Goal: Task Accomplishment & Management: Manage account settings

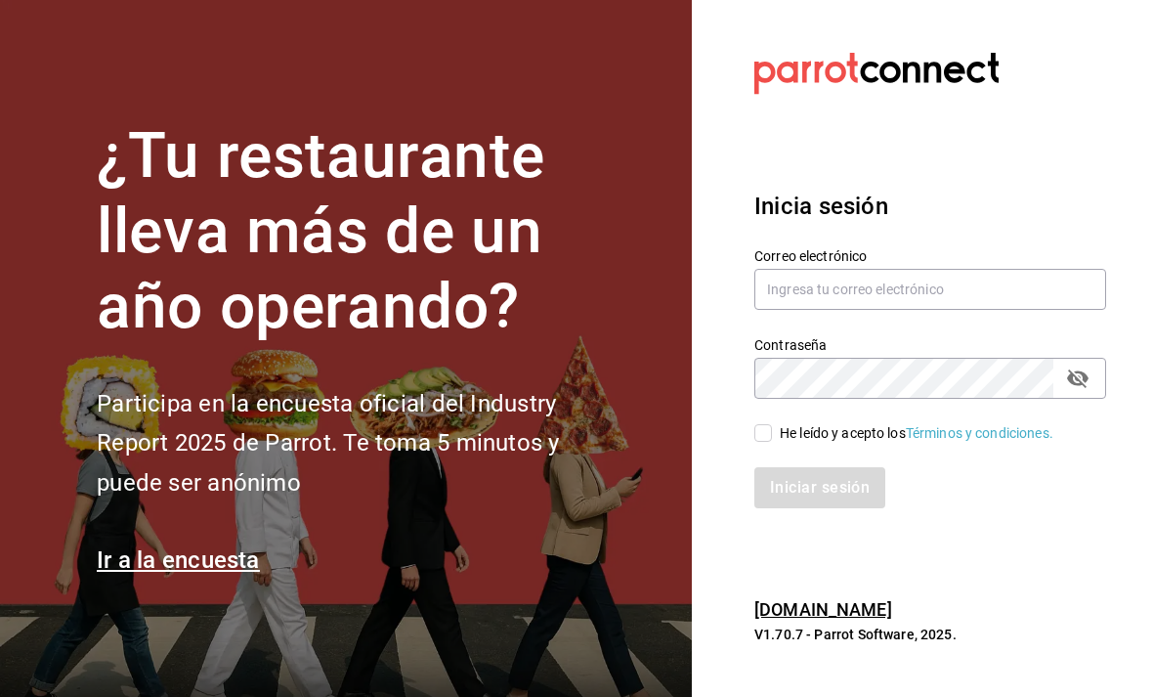
scroll to position [179, 0]
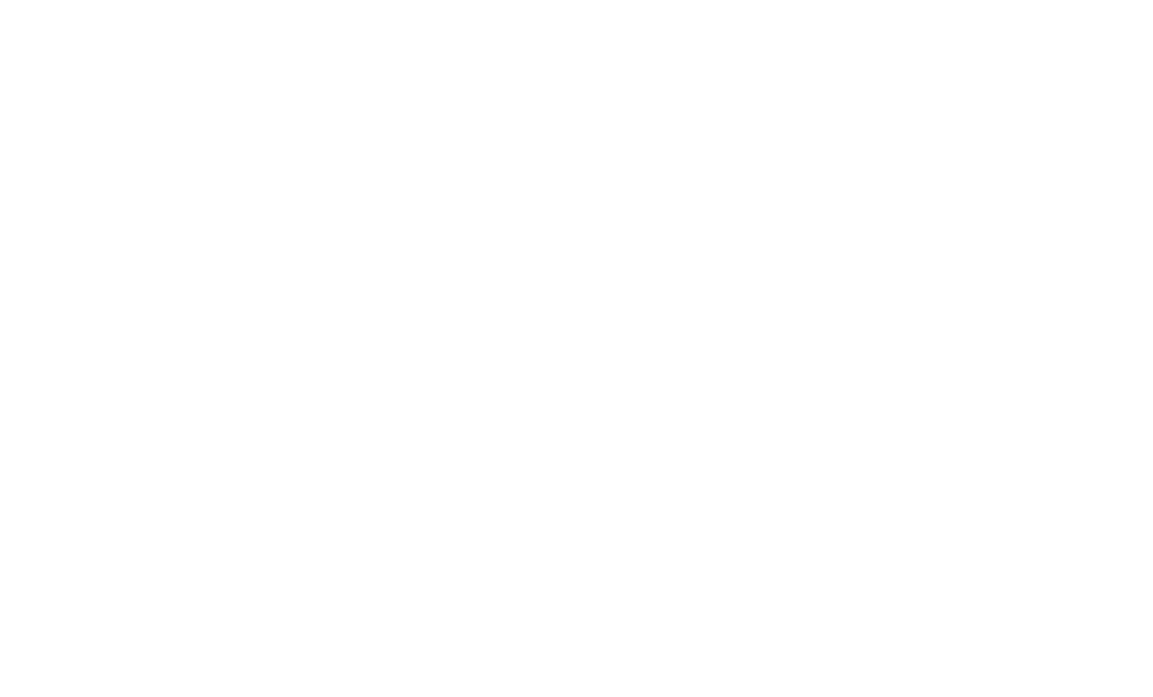
click at [791, 8] on html at bounding box center [576, 4] width 1153 height 8
click at [825, 8] on html at bounding box center [576, 4] width 1153 height 8
click at [862, 8] on html at bounding box center [576, 4] width 1153 height 8
click at [859, 8] on html at bounding box center [576, 4] width 1153 height 8
click at [868, 8] on html at bounding box center [576, 4] width 1153 height 8
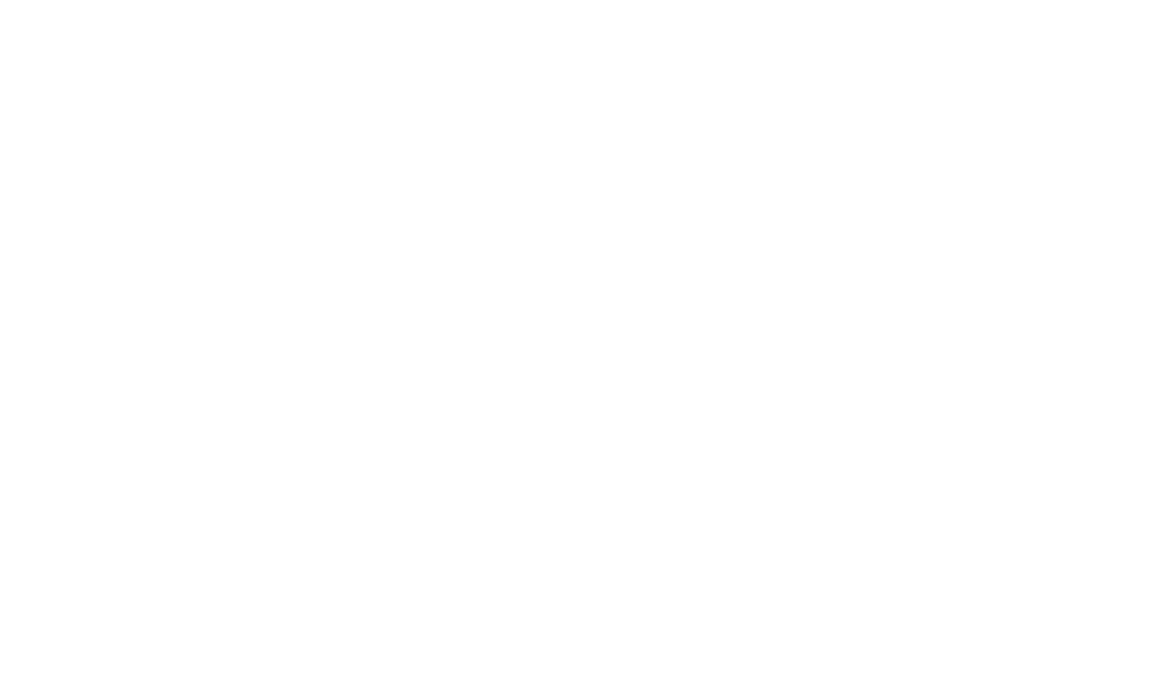
click at [854, 8] on html at bounding box center [576, 4] width 1153 height 8
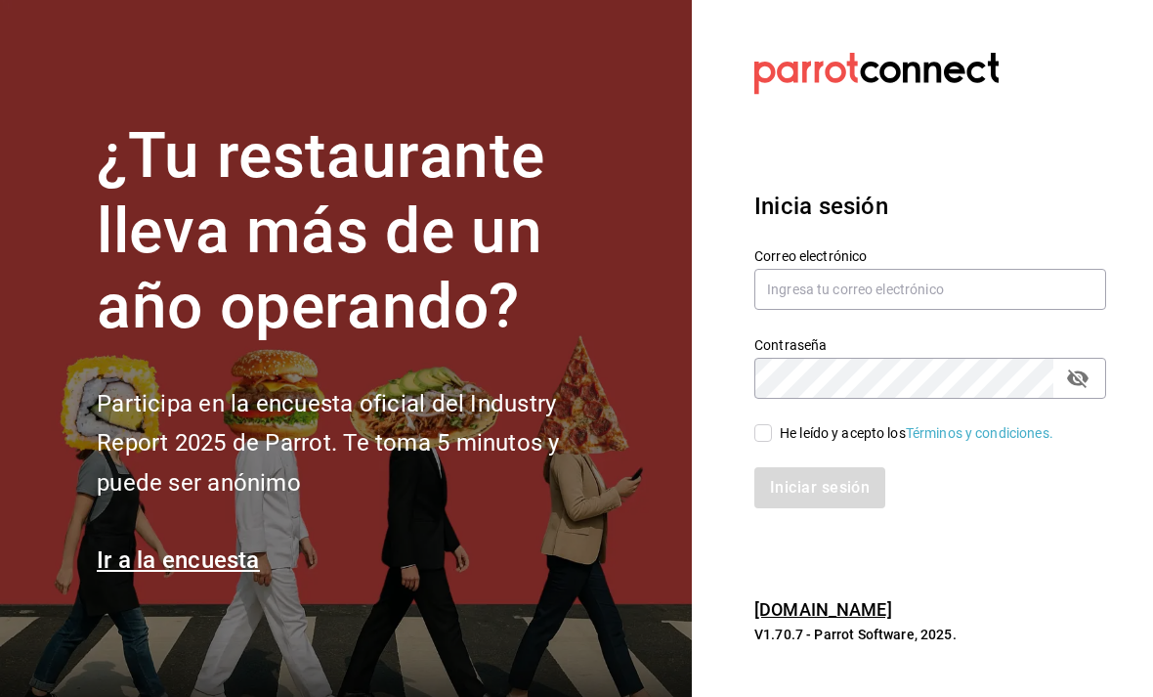
scroll to position [63, 0]
click at [1014, 338] on label "Contraseña" at bounding box center [930, 345] width 352 height 14
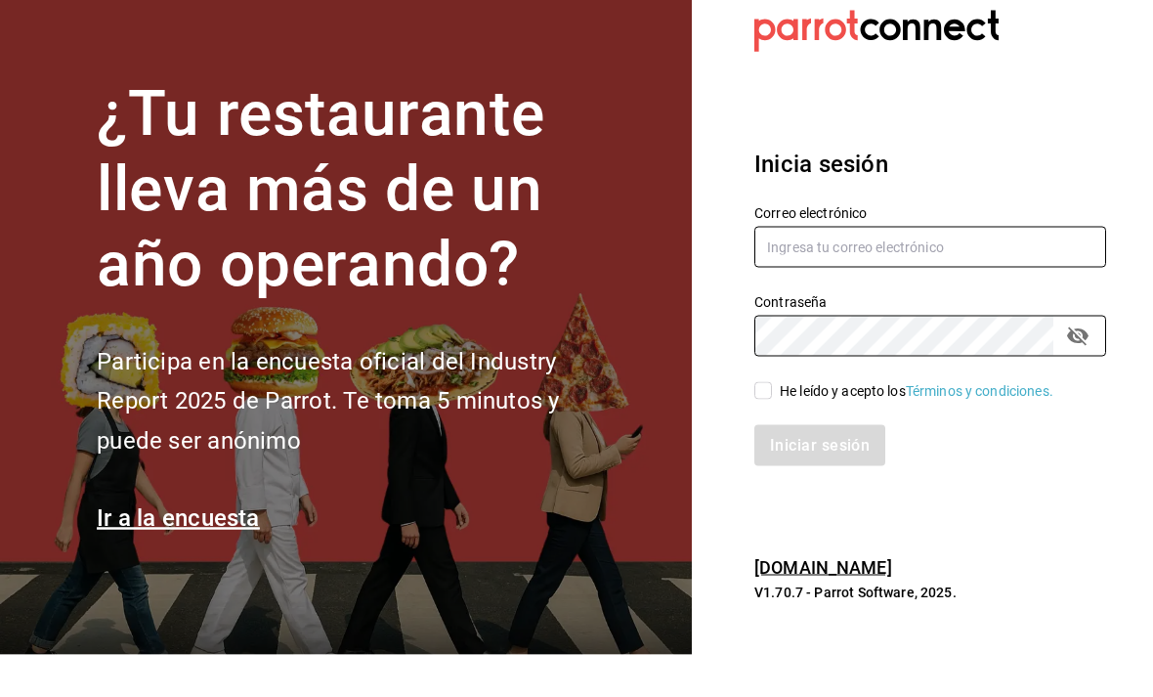
click at [1024, 269] on input "text" at bounding box center [930, 289] width 352 height 41
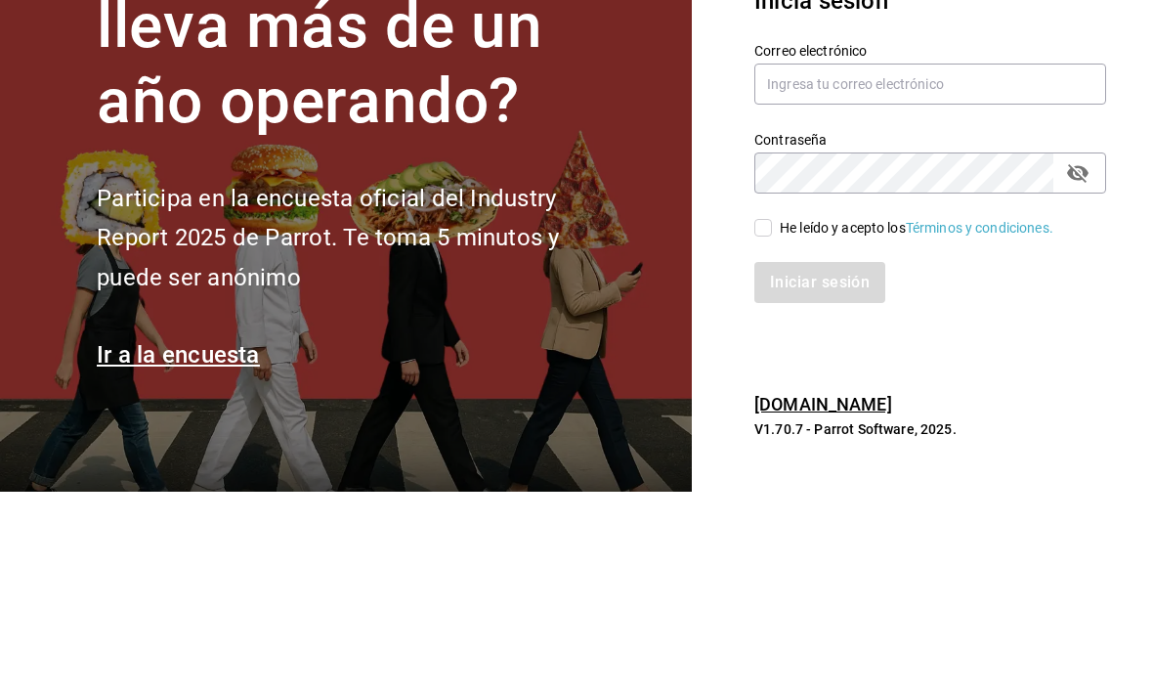
click at [987, 425] on link "Términos y condiciones." at bounding box center [980, 433] width 148 height 16
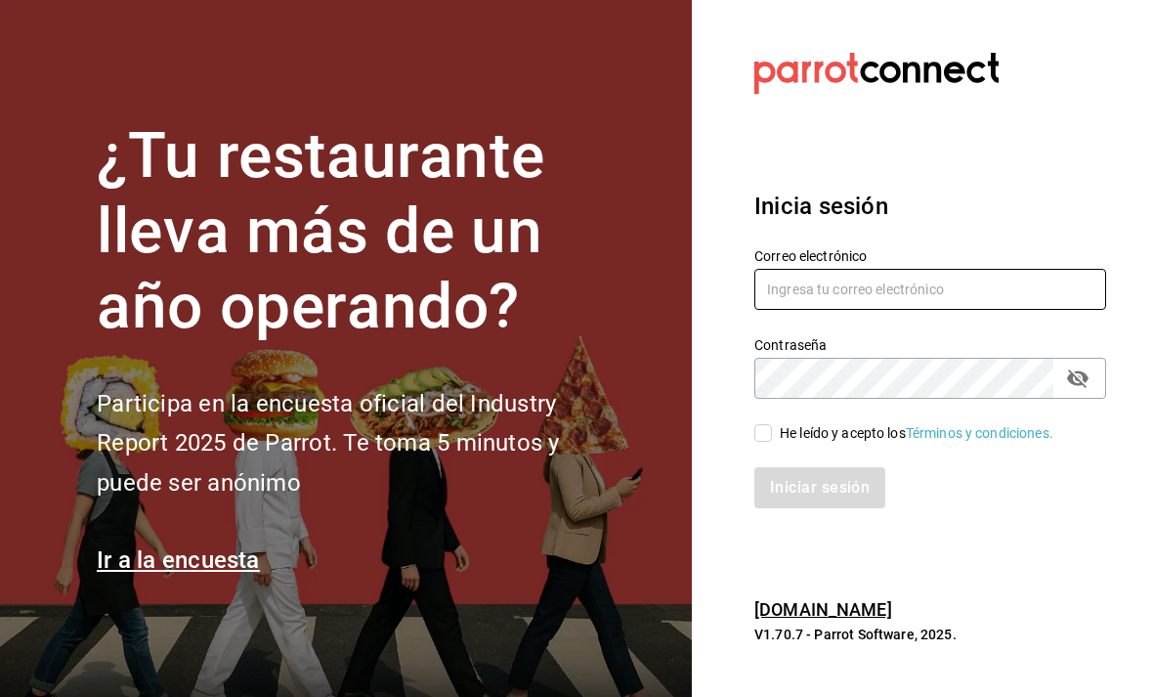
click at [878, 269] on input "text" at bounding box center [930, 289] width 352 height 41
click at [1005, 276] on input "text" at bounding box center [930, 289] width 352 height 41
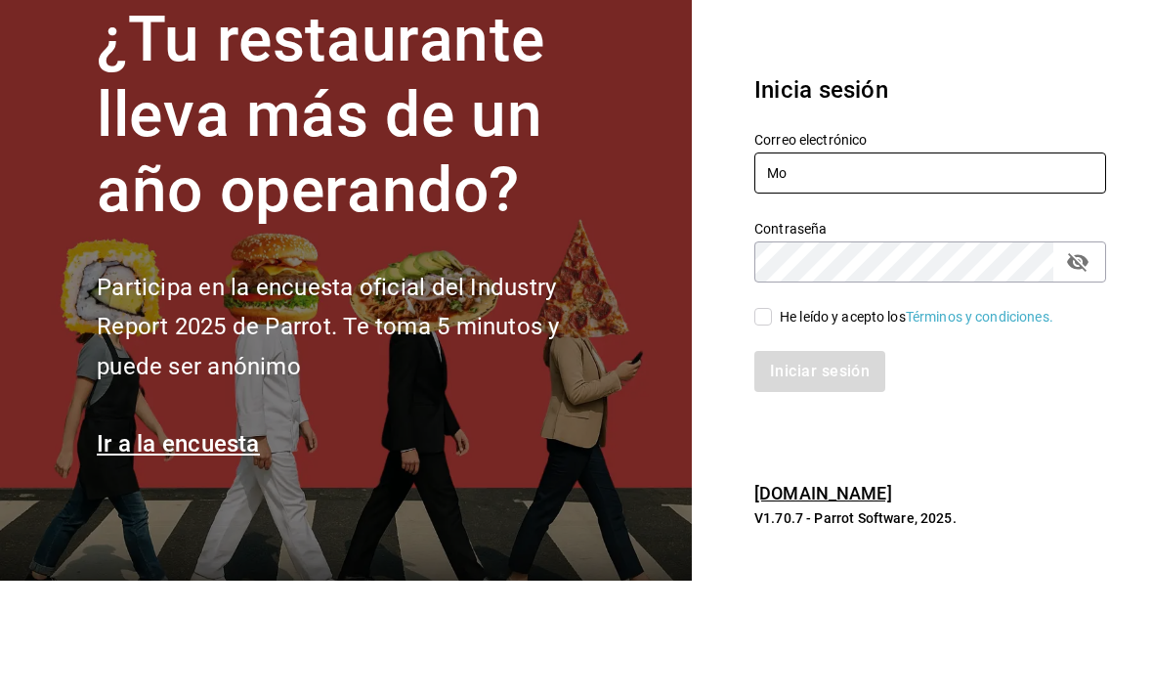
type input "M"
type input "mochomos.metepec@grupocosteno.com"
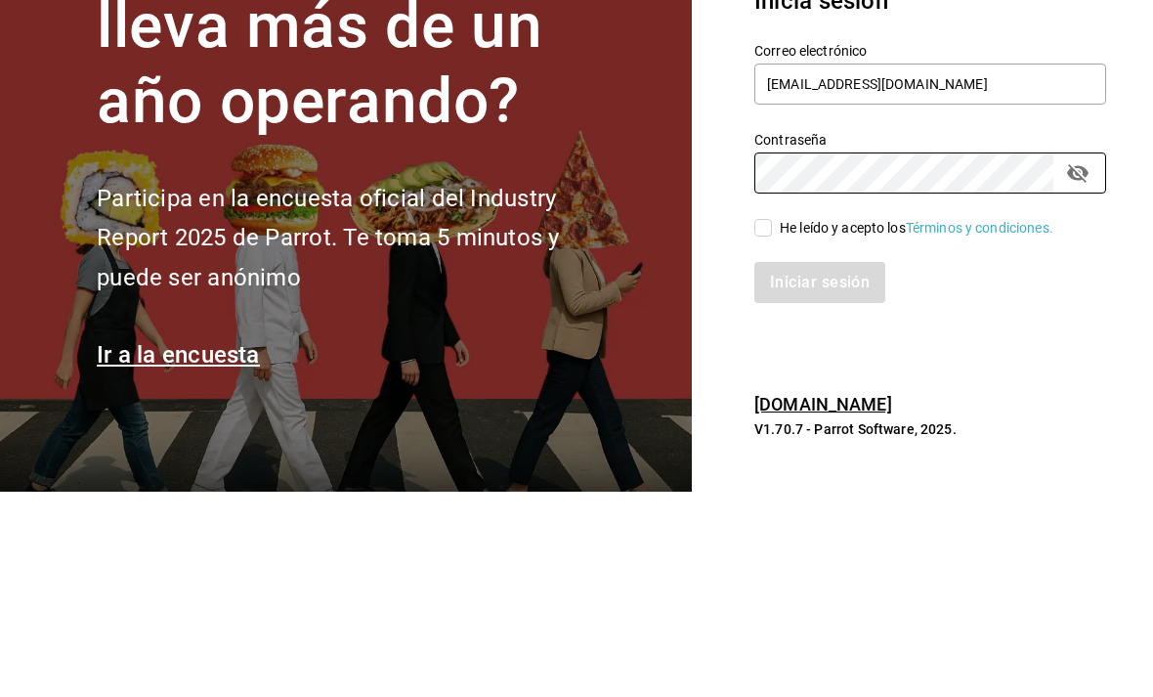
click at [1104, 358] on div "Contraseña" at bounding box center [930, 378] width 352 height 41
click at [1069, 369] on icon "passwordField" at bounding box center [1077, 378] width 21 height 19
click at [783, 423] on div "He leído y acepto los Términos y condiciones." at bounding box center [917, 433] width 274 height 21
click at [772, 424] on input "He leído y acepto los Términos y condiciones." at bounding box center [763, 433] width 18 height 18
checkbox input "true"
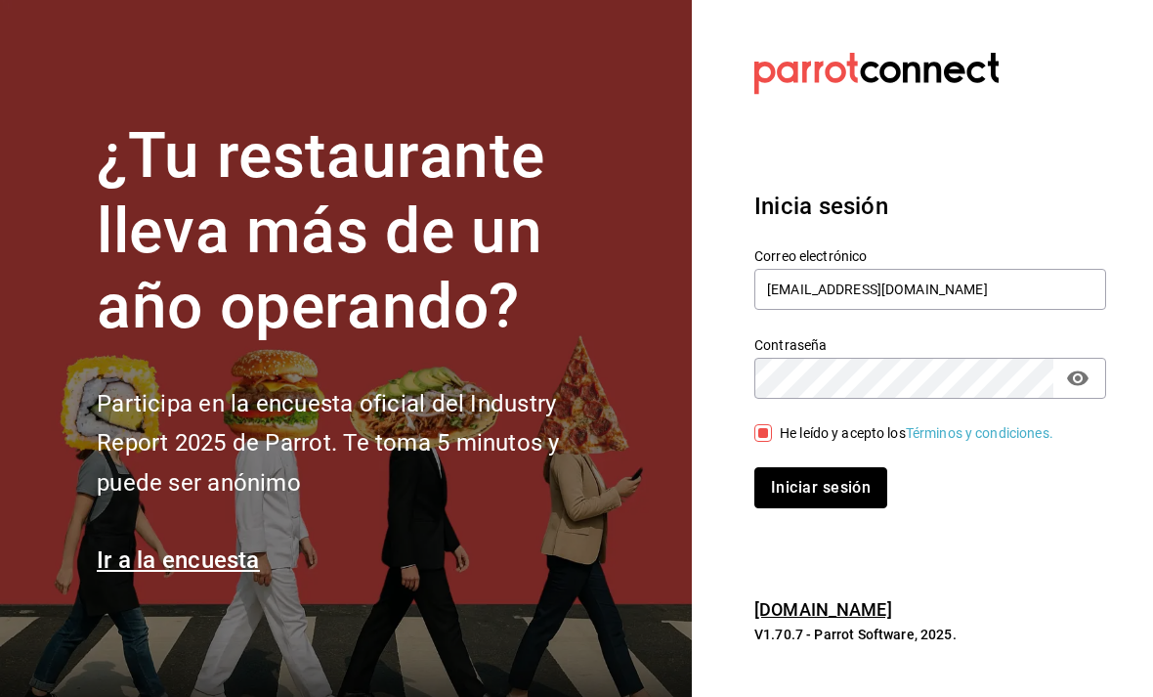
click at [830, 474] on button "Iniciar sesión" at bounding box center [820, 487] width 133 height 41
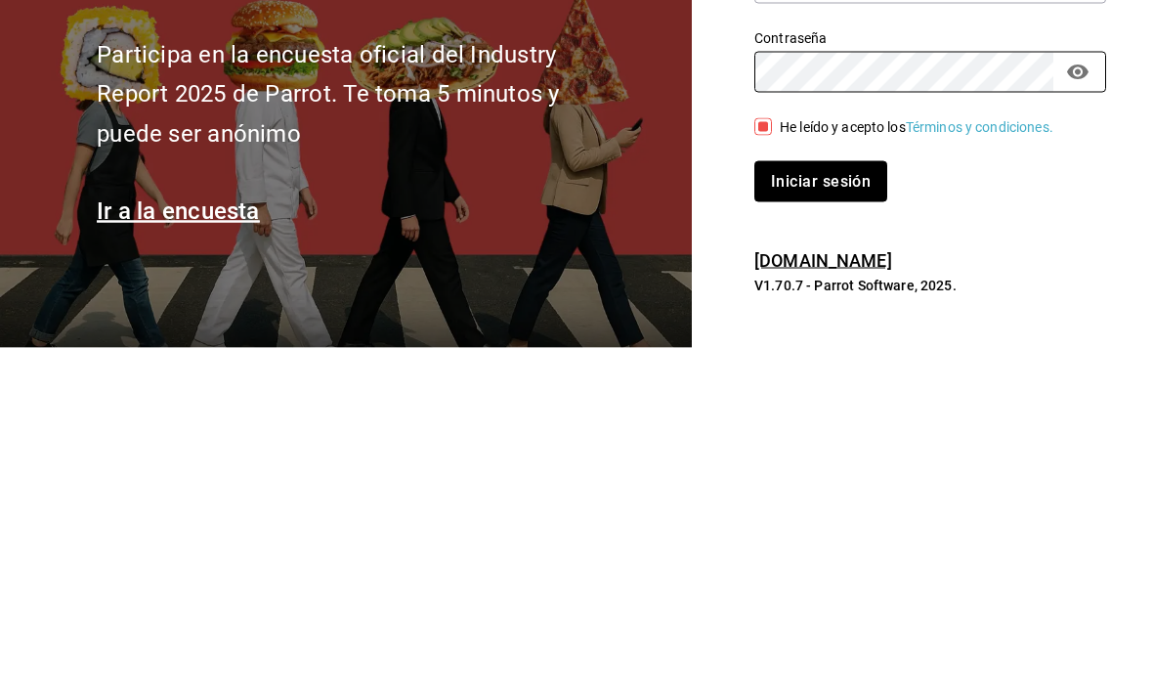
click at [837, 510] on button "Iniciar sesión" at bounding box center [820, 530] width 133 height 41
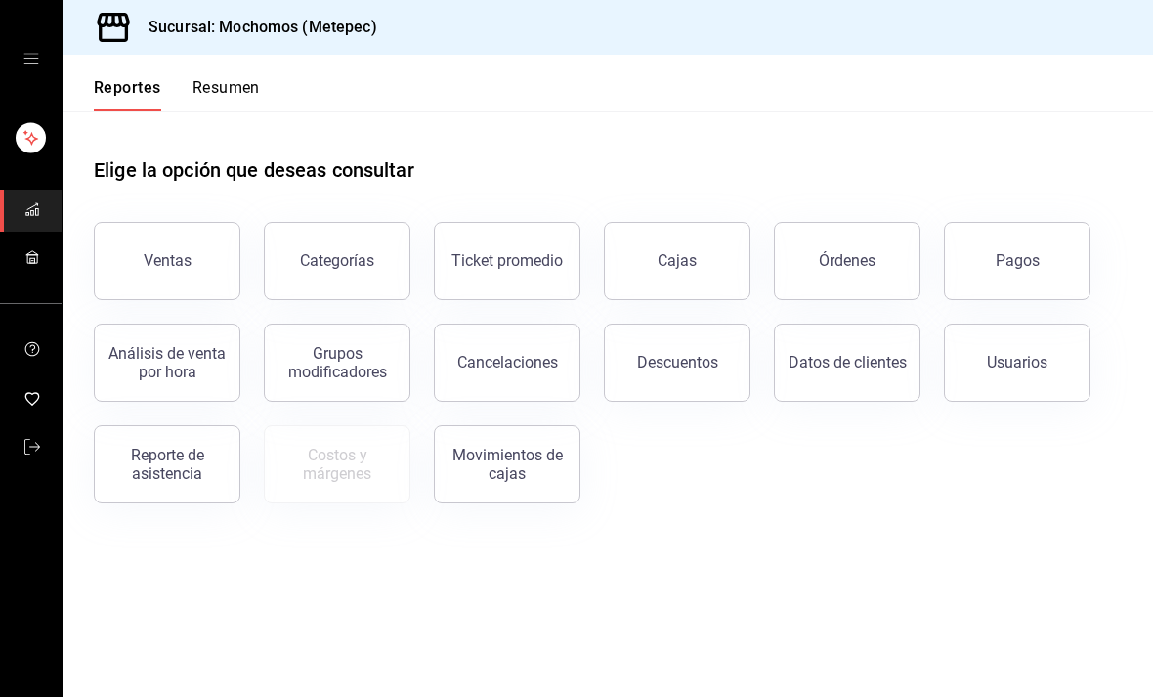
click at [36, 57] on icon "open drawer" at bounding box center [31, 59] width 16 height 16
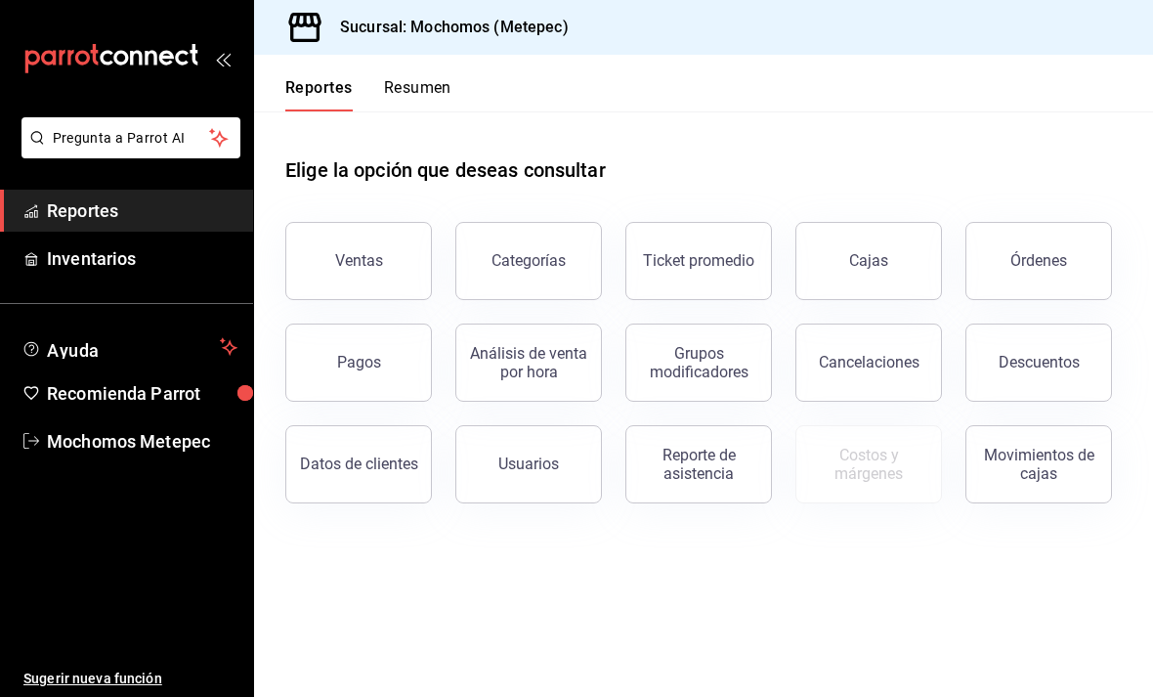
click at [64, 206] on span "Reportes" at bounding box center [142, 210] width 190 height 26
click at [361, 284] on button "Ventas" at bounding box center [358, 261] width 147 height 78
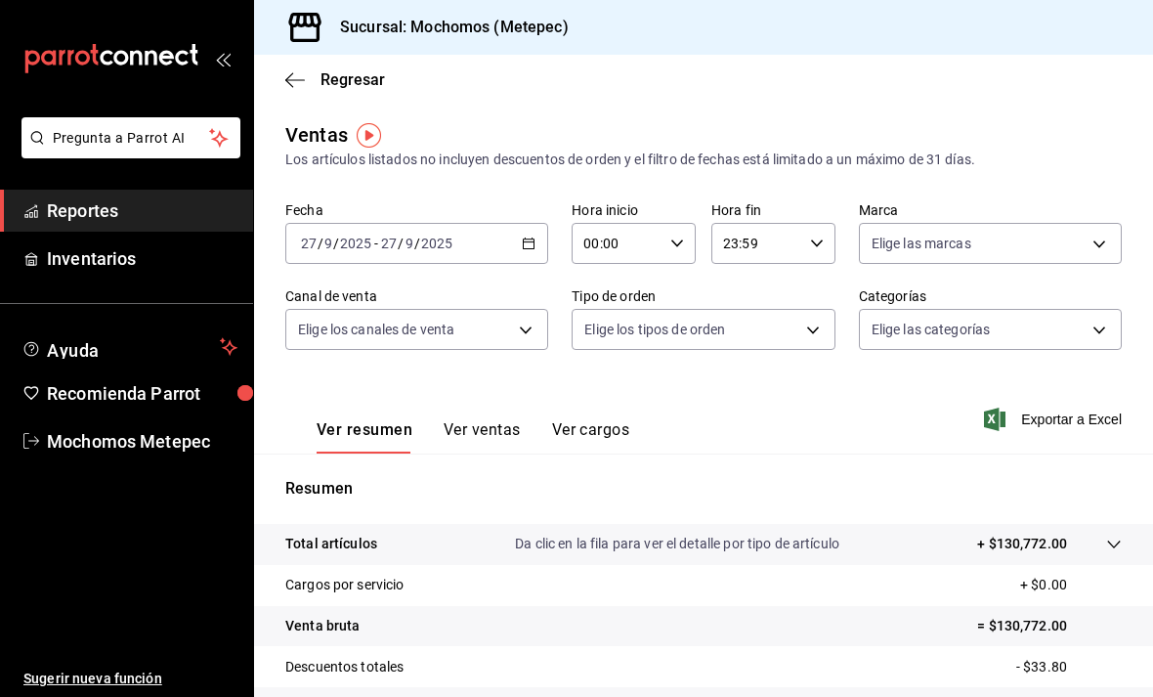
click at [135, 222] on span "Reportes" at bounding box center [142, 210] width 190 height 26
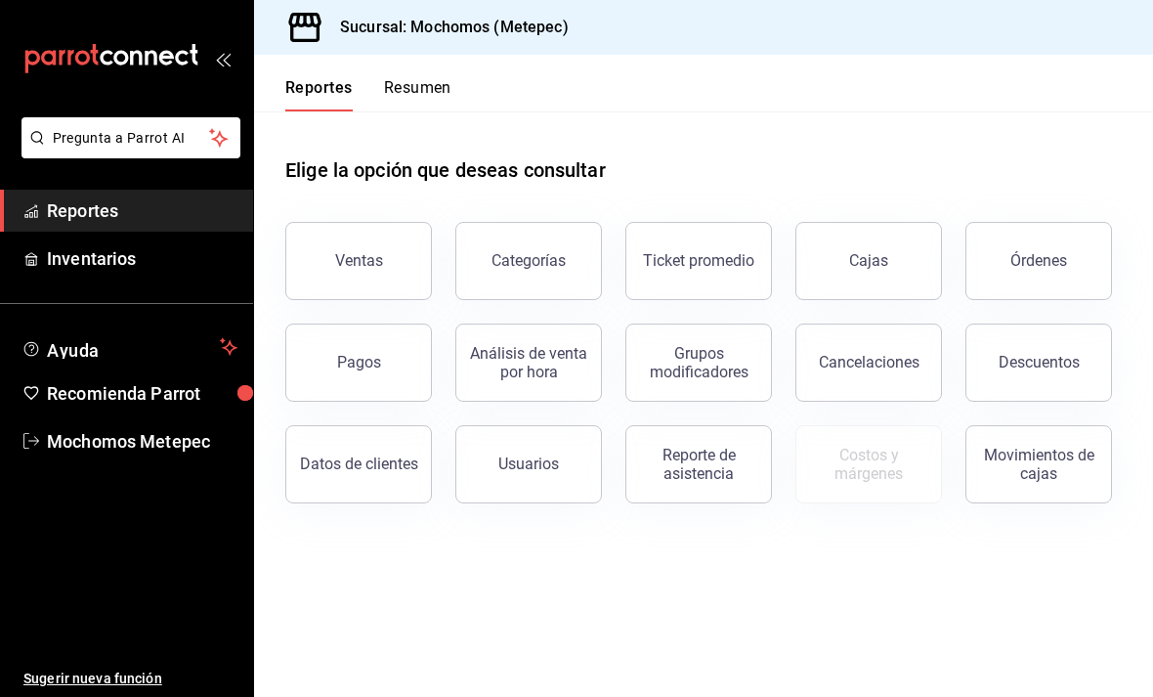
click at [443, 607] on main "Elige la opción que deseas consultar Ventas Categorías Ticket promedio Cajas Ór…" at bounding box center [703, 403] width 899 height 585
click at [212, 40] on div "mailbox folders" at bounding box center [126, 58] width 253 height 117
click at [196, 43] on div "mailbox folders" at bounding box center [126, 58] width 253 height 117
click at [230, 55] on icon "open_drawer_menu" at bounding box center [227, 60] width 9 height 15
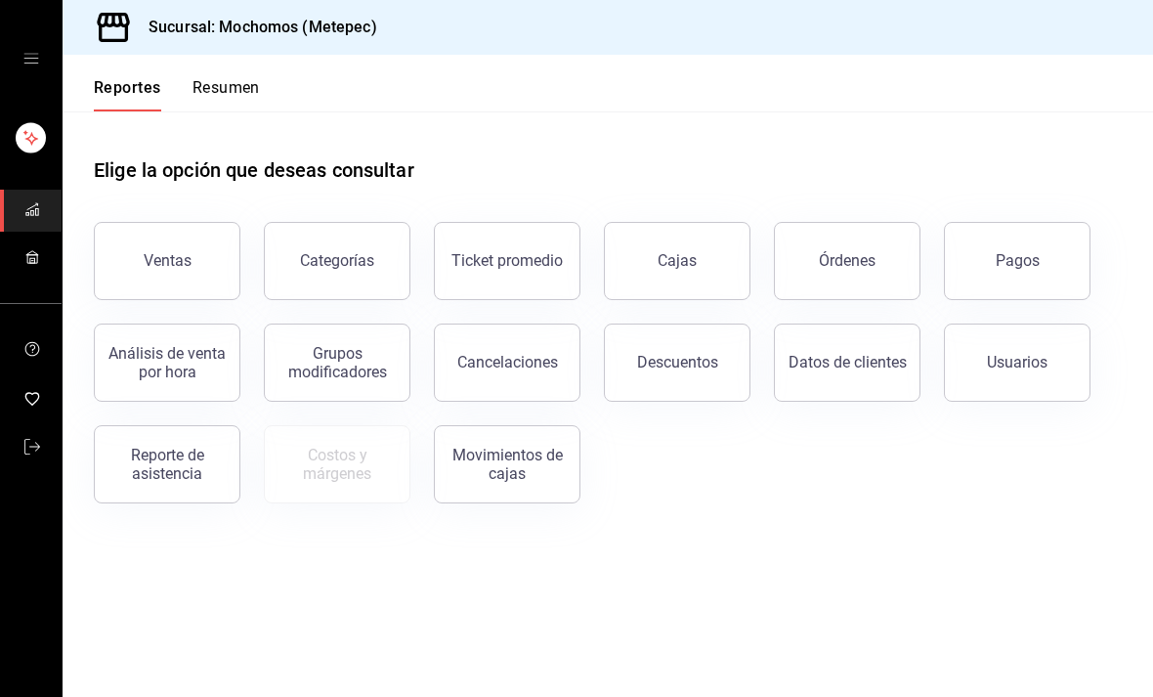
click at [842, 250] on button "Órdenes" at bounding box center [847, 261] width 147 height 78
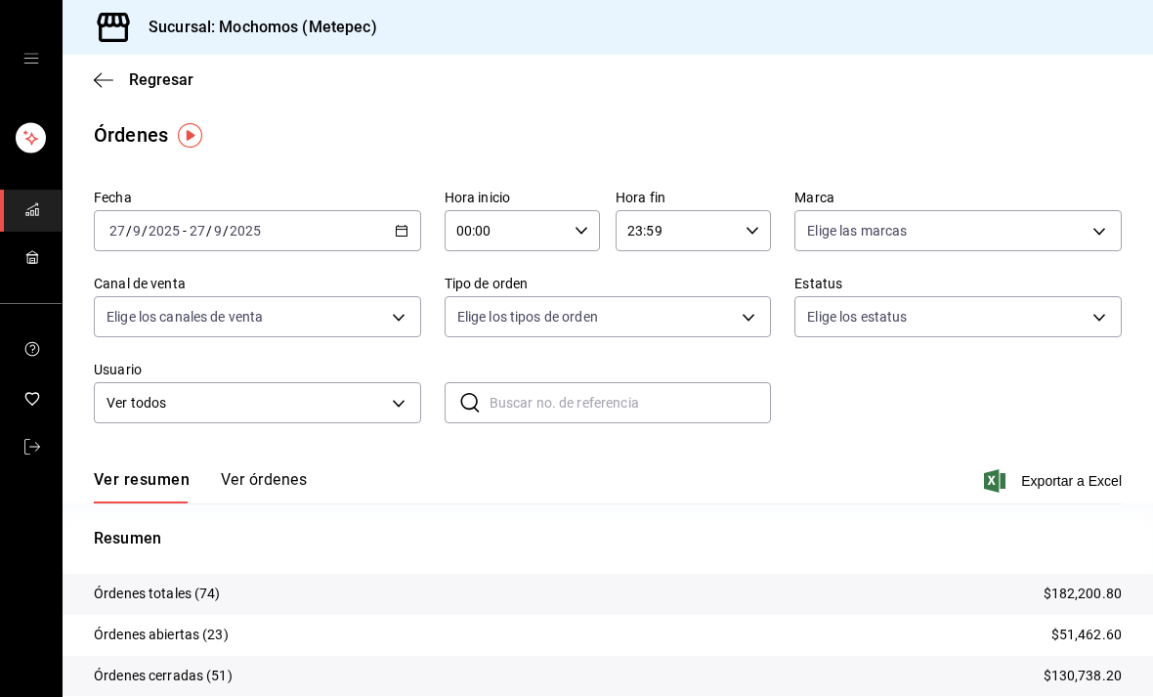
click at [323, 236] on div "2025-09-27 27 / 9 / 2025 - 2025-09-27 27 / 9 / 2025" at bounding box center [257, 230] width 327 height 41
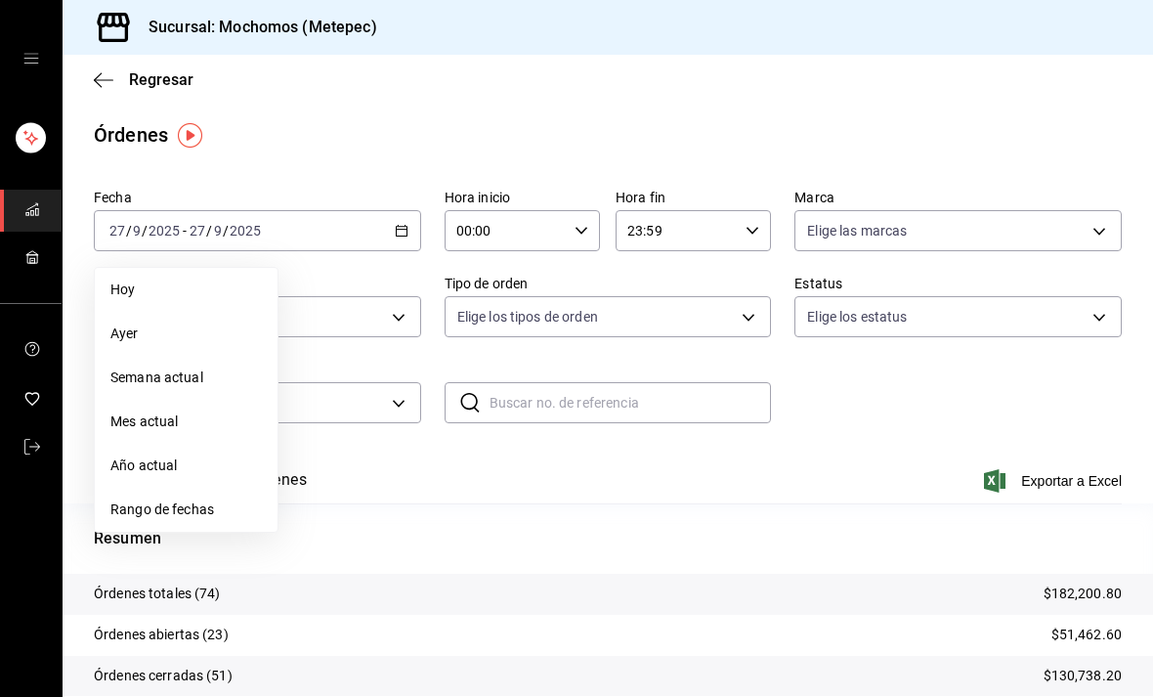
click at [209, 336] on span "Ayer" at bounding box center [185, 333] width 151 height 21
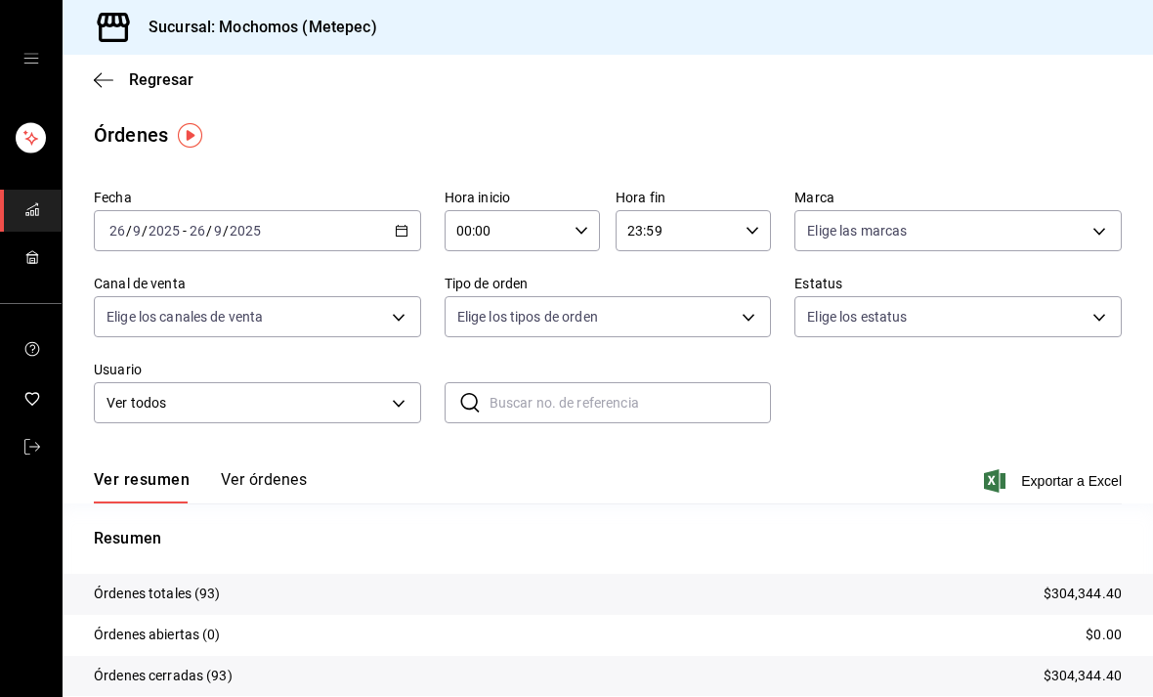
click at [255, 486] on button "Ver órdenes" at bounding box center [264, 486] width 86 height 33
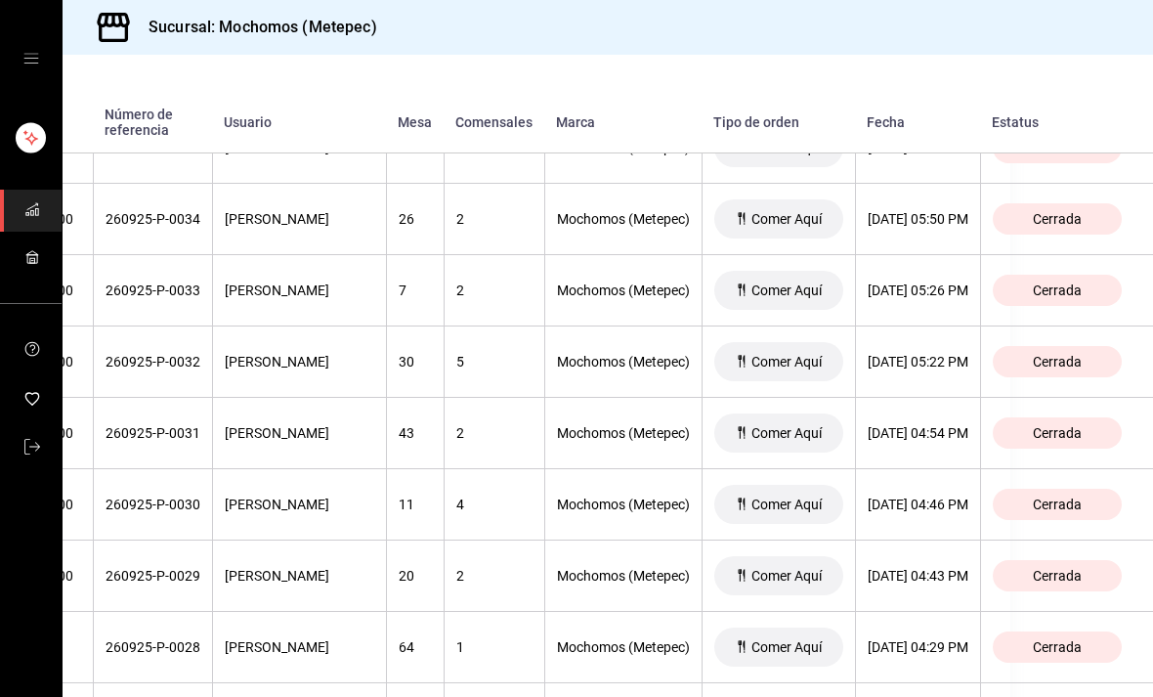
scroll to position [4626, 226]
click at [1075, 375] on div "Cerrada" at bounding box center [1057, 361] width 129 height 31
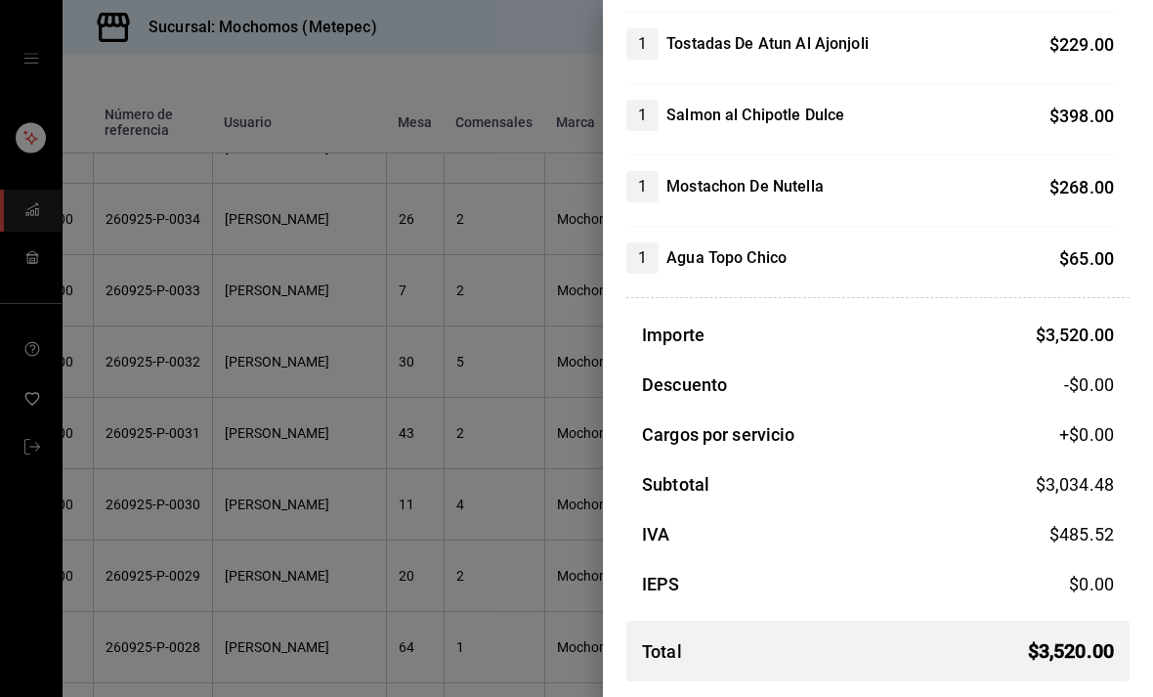
scroll to position [1165, 0]
click at [486, 519] on div at bounding box center [576, 348] width 1153 height 697
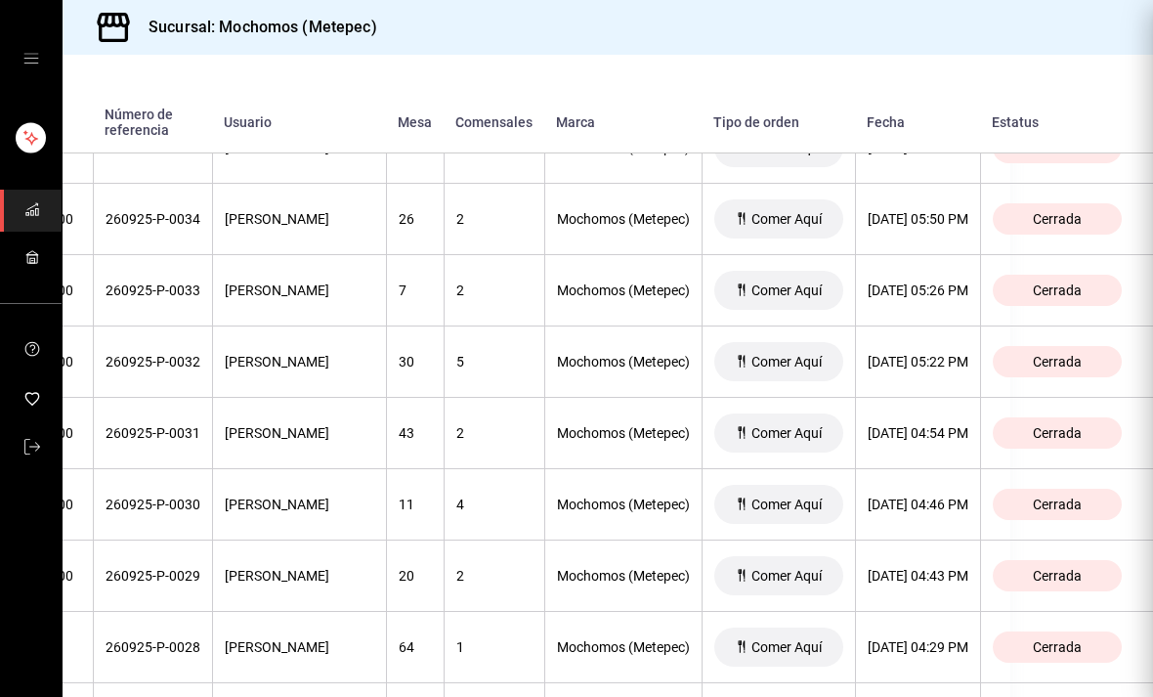
scroll to position [0, 0]
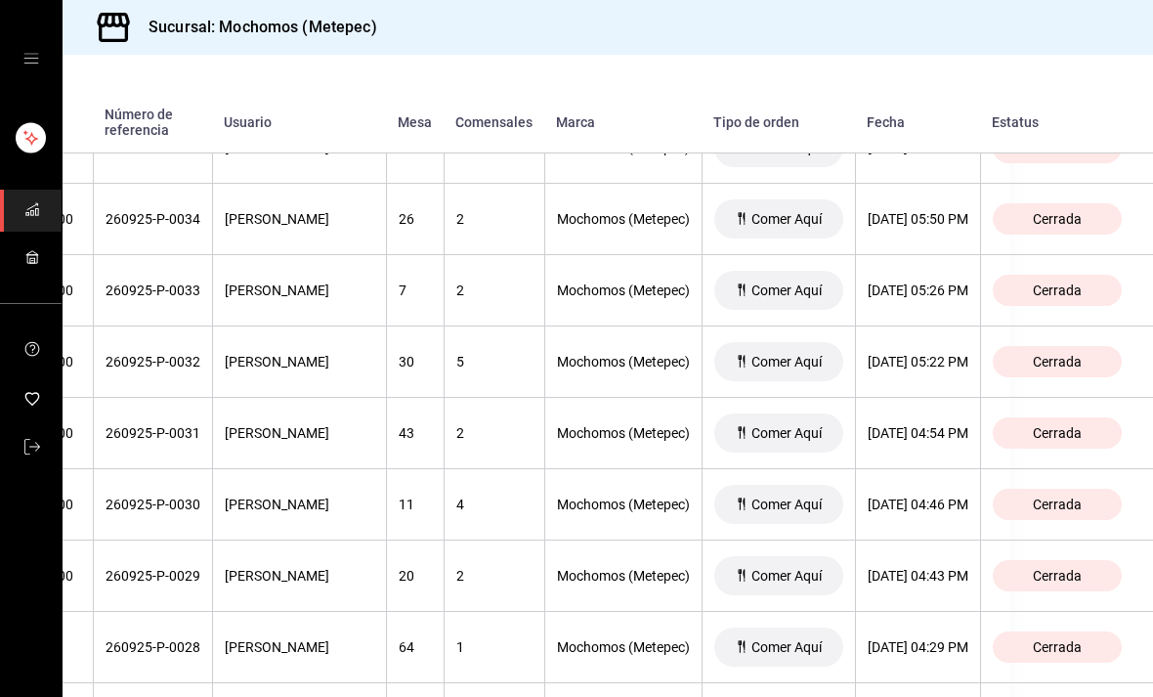
click at [1083, 348] on div "Cerrada" at bounding box center [1057, 361] width 129 height 31
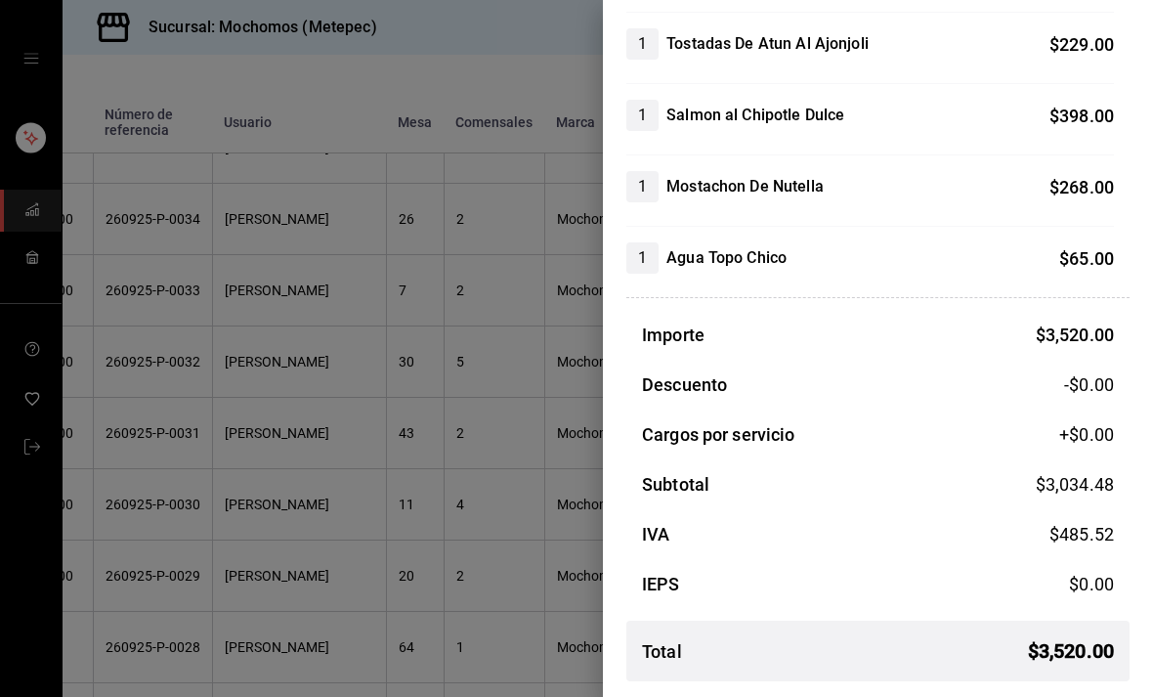
scroll to position [1165, 0]
click at [389, 477] on div at bounding box center [576, 348] width 1153 height 697
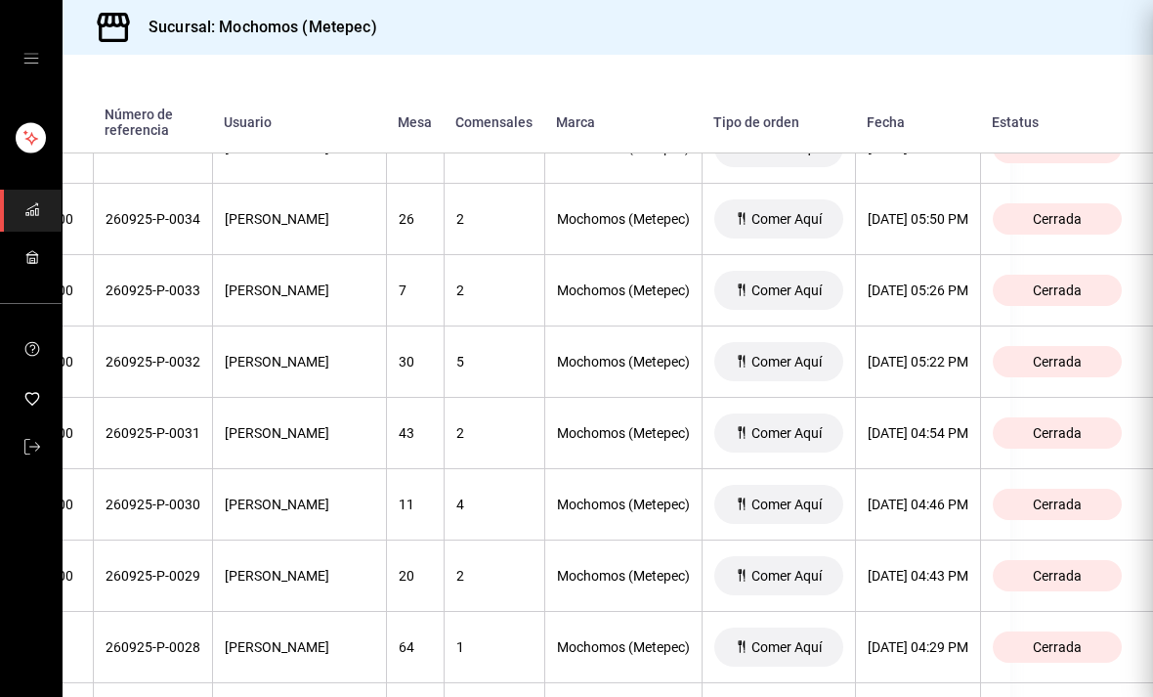
scroll to position [0, 0]
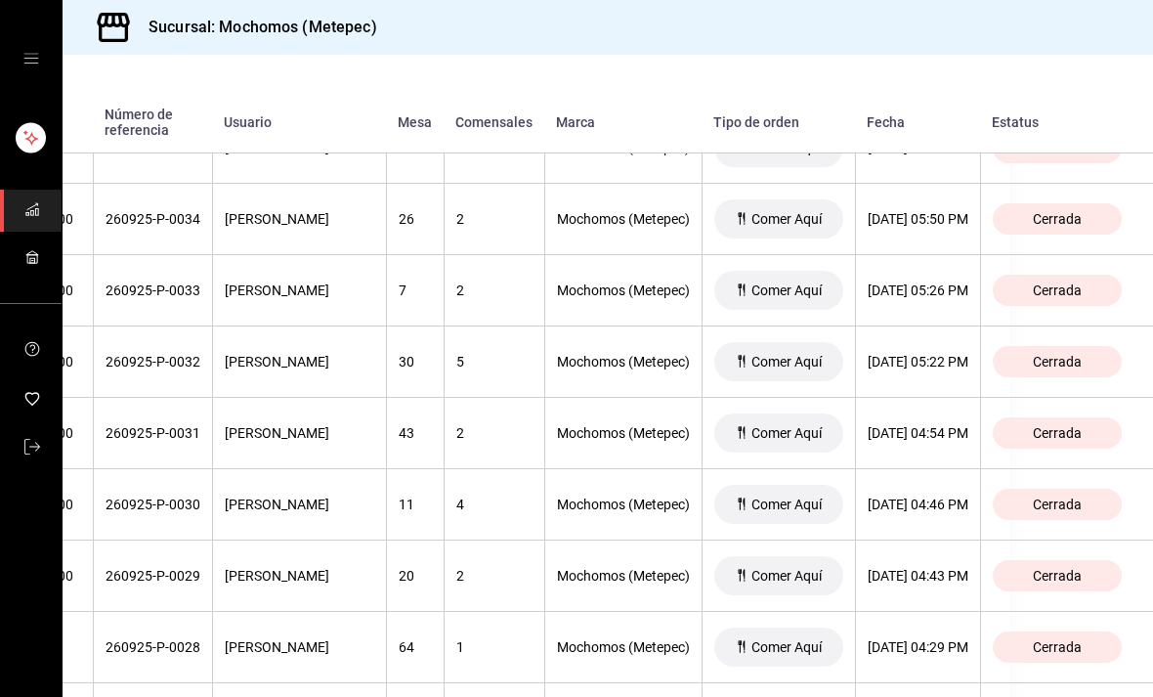
click at [386, 449] on th "43" at bounding box center [415, 433] width 58 height 71
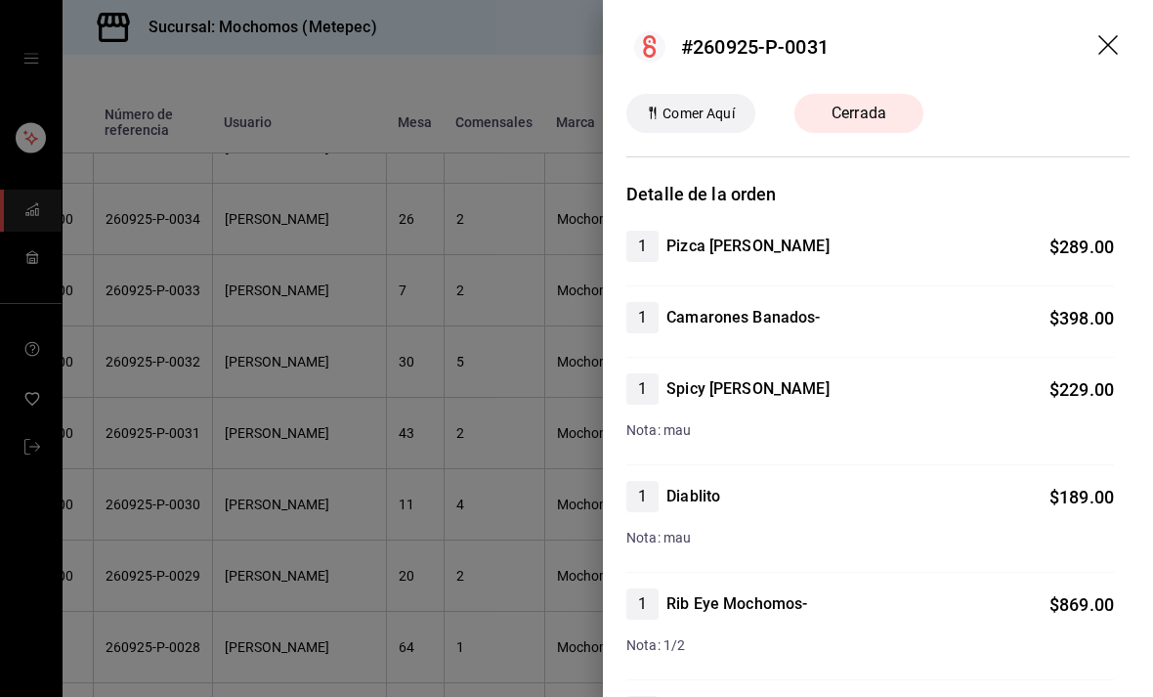
click at [360, 450] on div at bounding box center [576, 348] width 1153 height 697
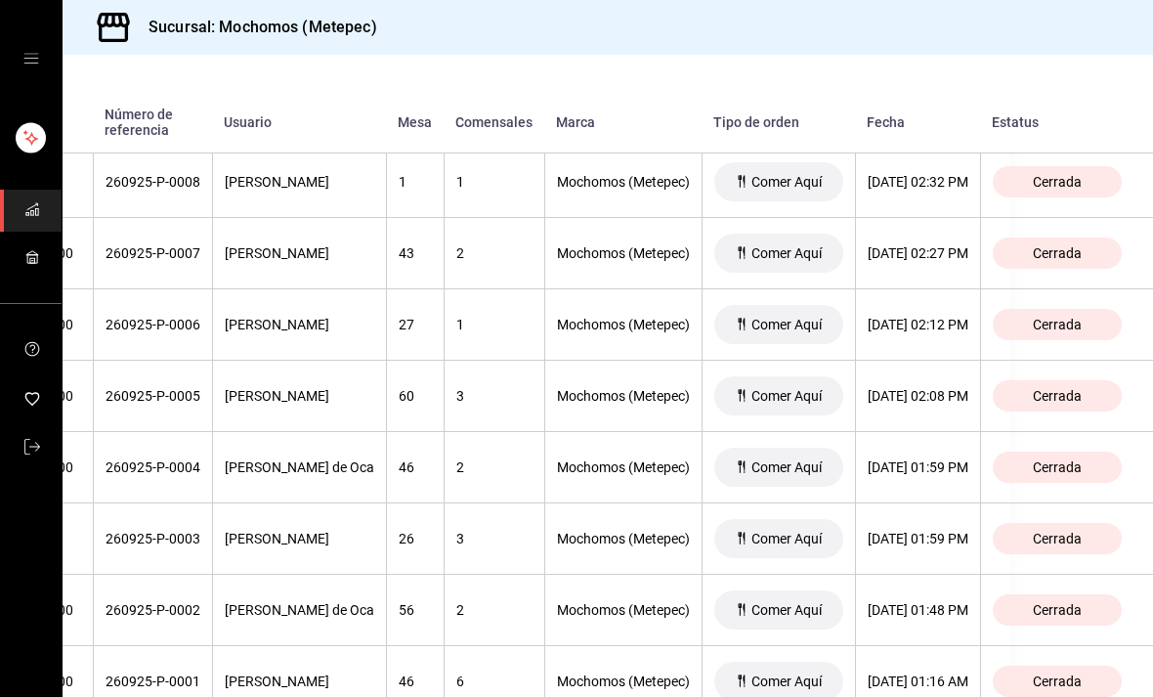
scroll to position [6516, 226]
click at [1072, 476] on span "Cerrada" at bounding box center [1057, 468] width 64 height 16
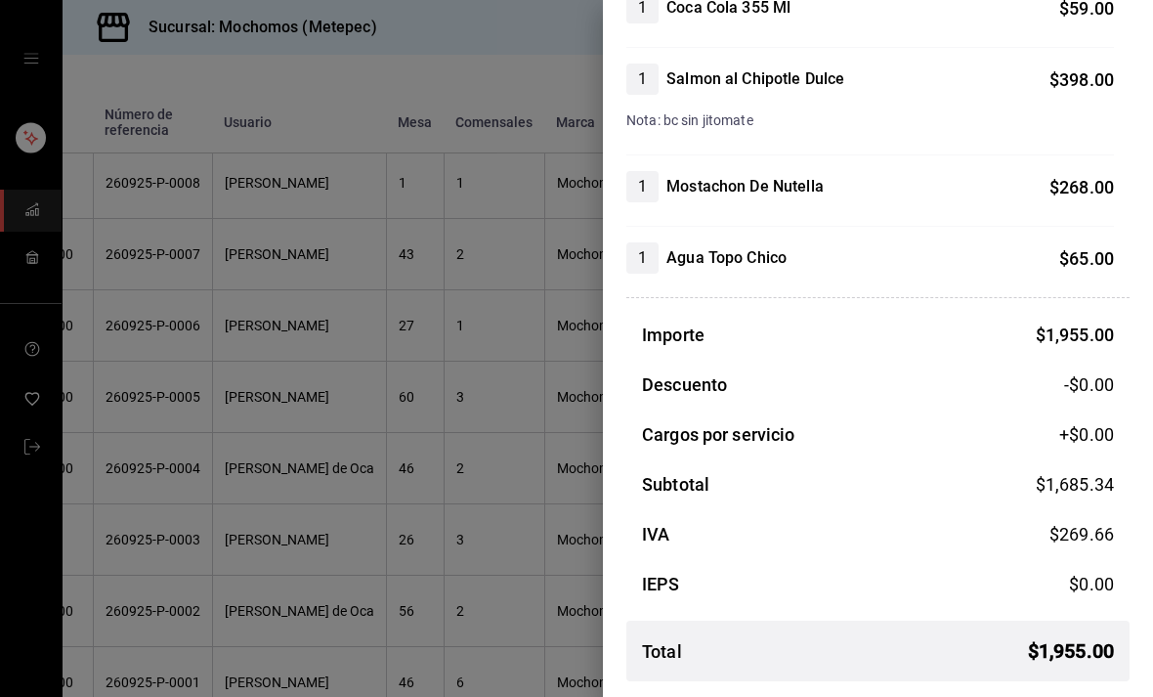
scroll to position [739, 0]
click at [400, 469] on div at bounding box center [576, 348] width 1153 height 697
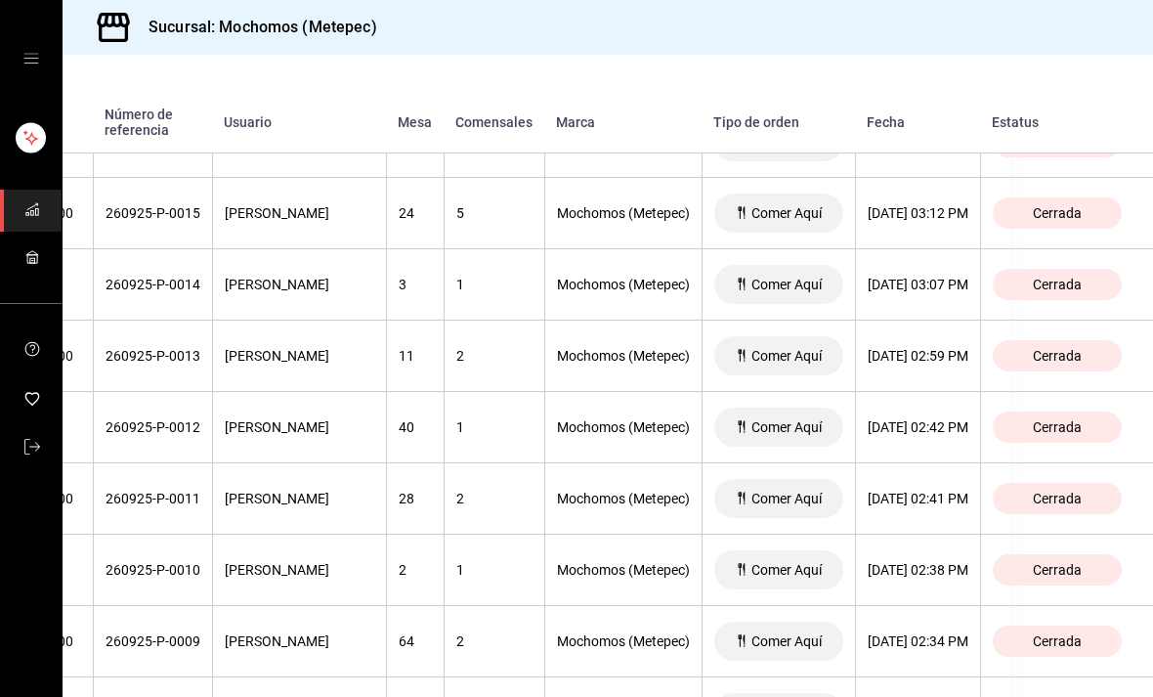
scroll to position [5985, 226]
click at [1057, 497] on span "Cerrada" at bounding box center [1057, 499] width 64 height 16
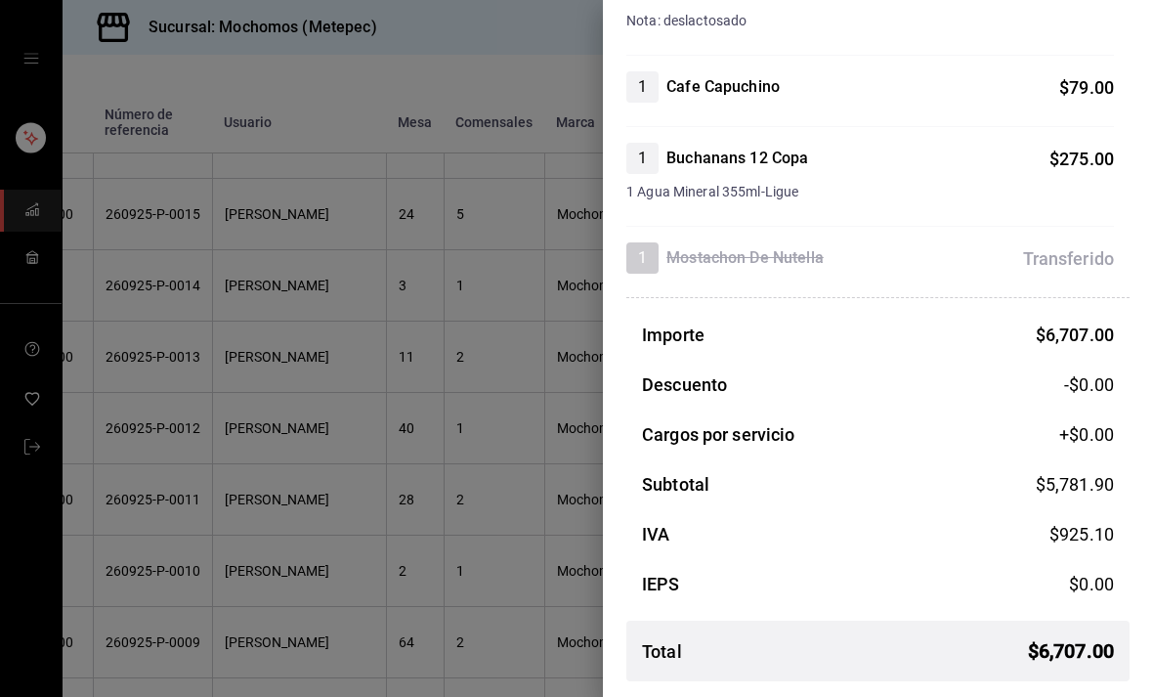
scroll to position [1946, 0]
click at [258, 552] on div at bounding box center [576, 348] width 1153 height 697
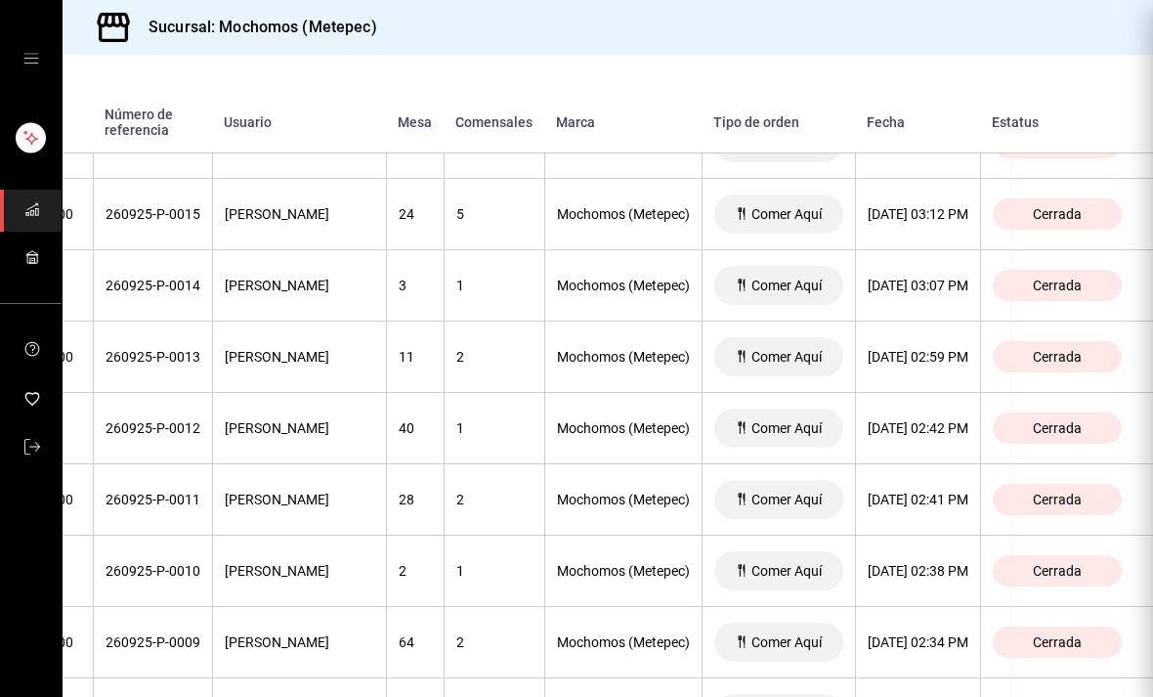
scroll to position [0, 0]
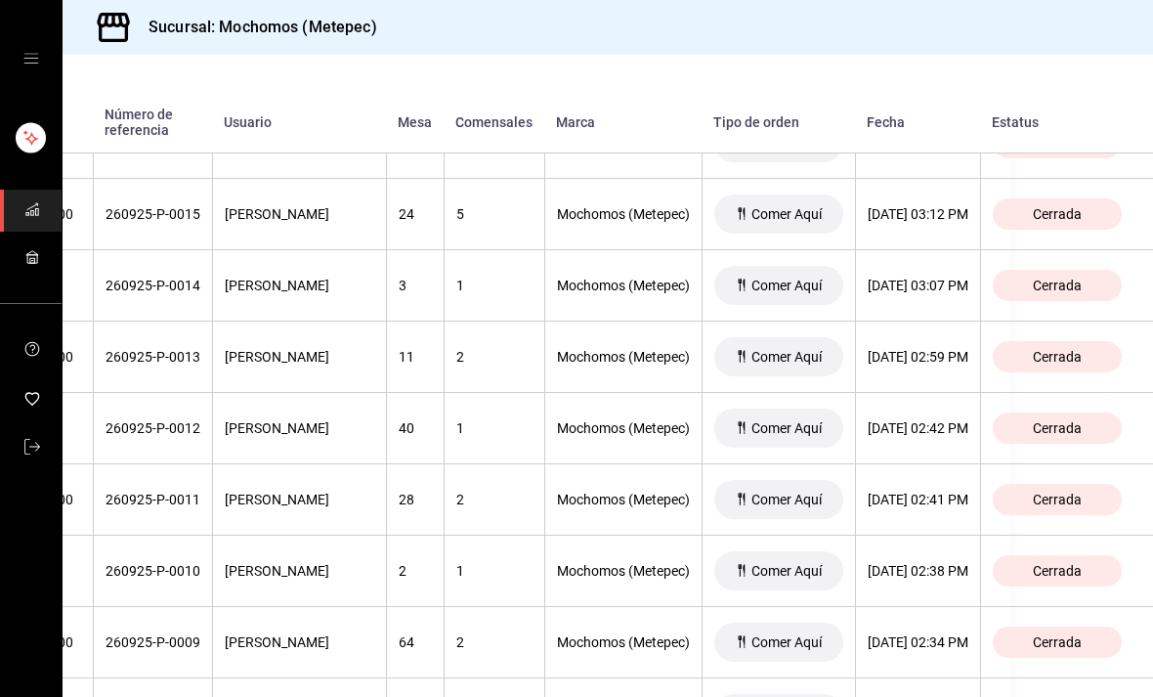
click at [230, 552] on th "Mario Campos" at bounding box center [299, 570] width 174 height 71
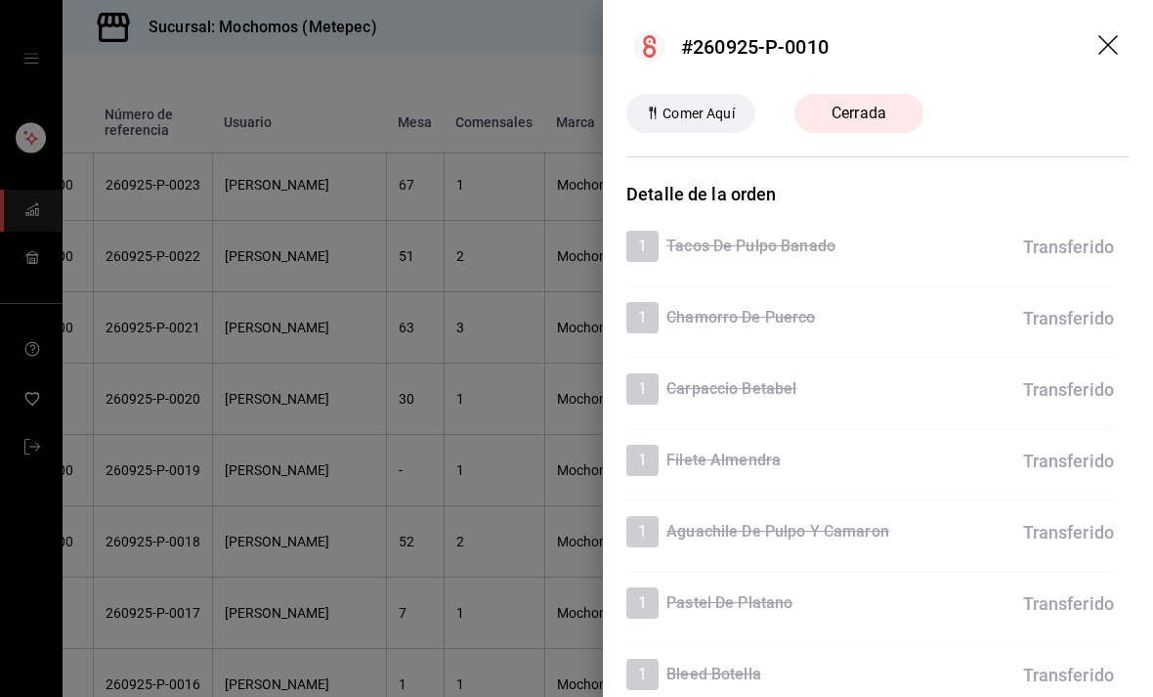
click at [247, 568] on div at bounding box center [576, 348] width 1153 height 697
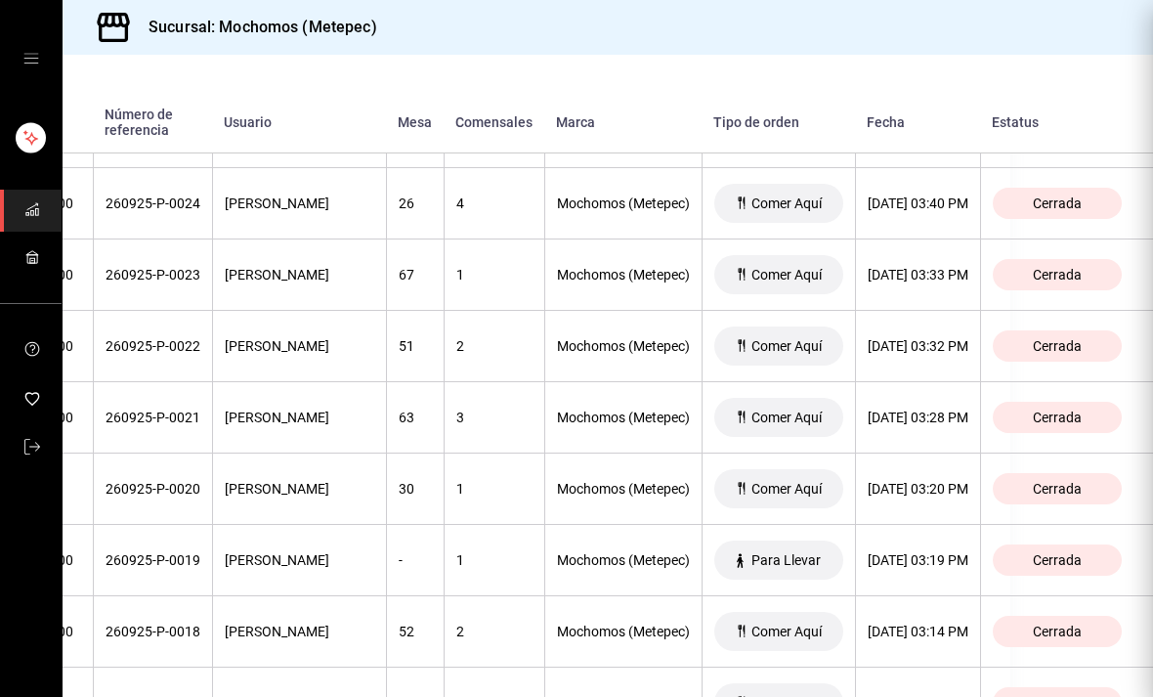
click at [247, 568] on div "MARIA GETZEMANI" at bounding box center [299, 560] width 149 height 16
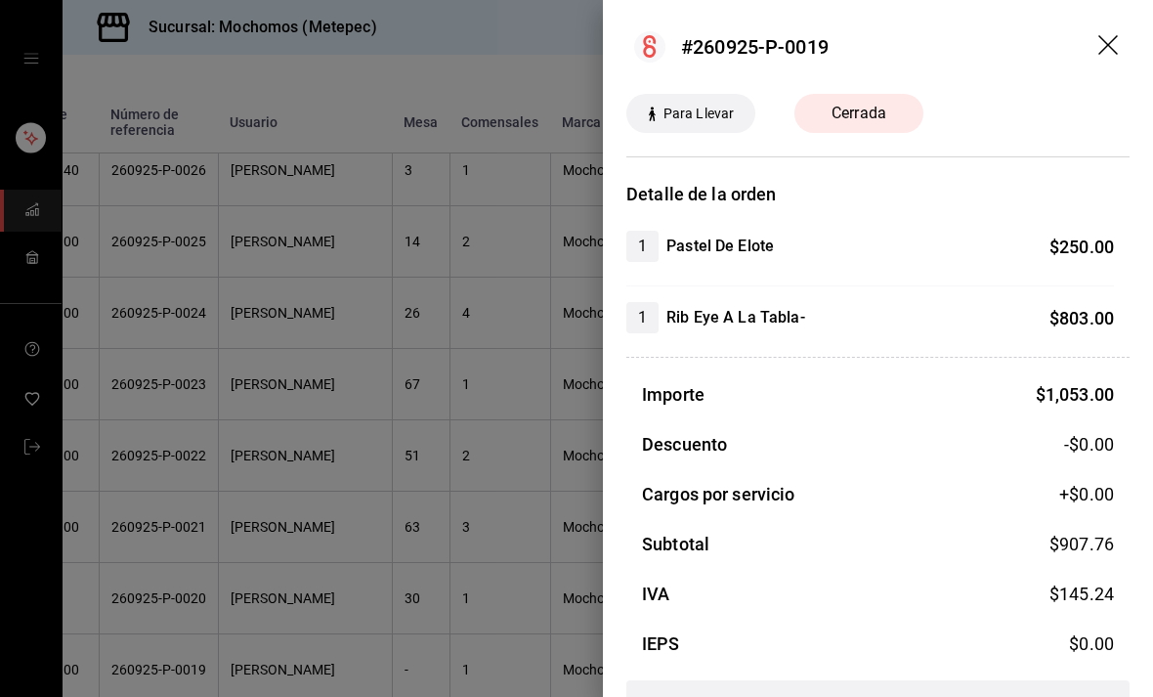
scroll to position [-8, 0]
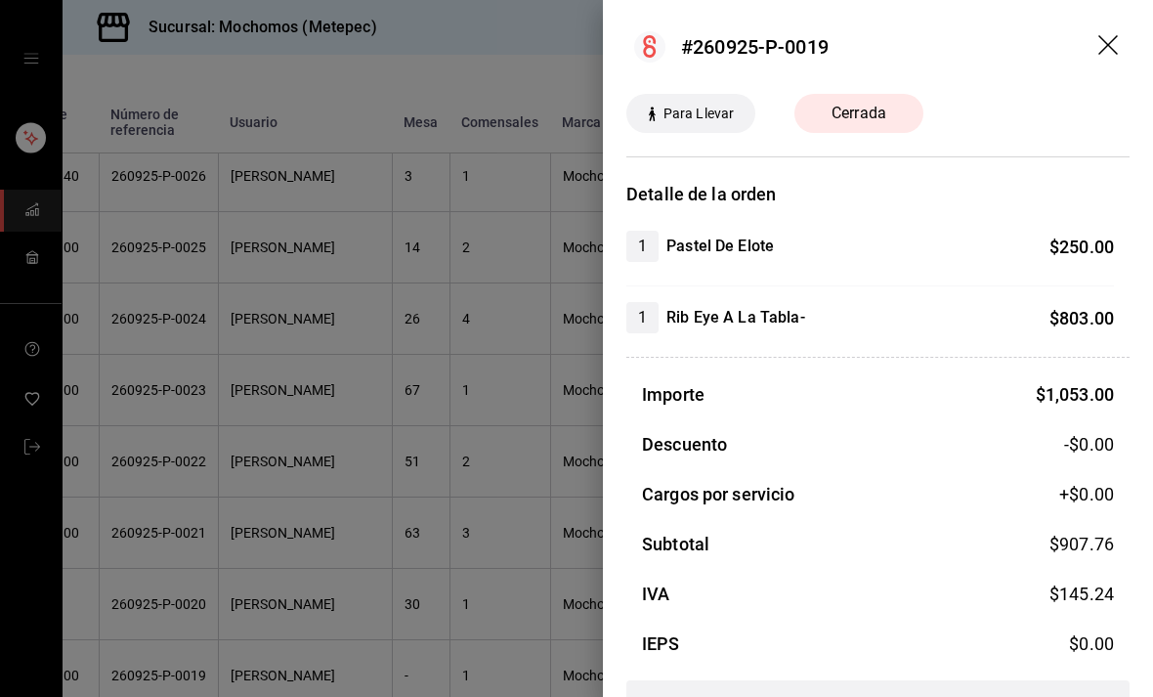
click at [246, 571] on div at bounding box center [576, 348] width 1153 height 697
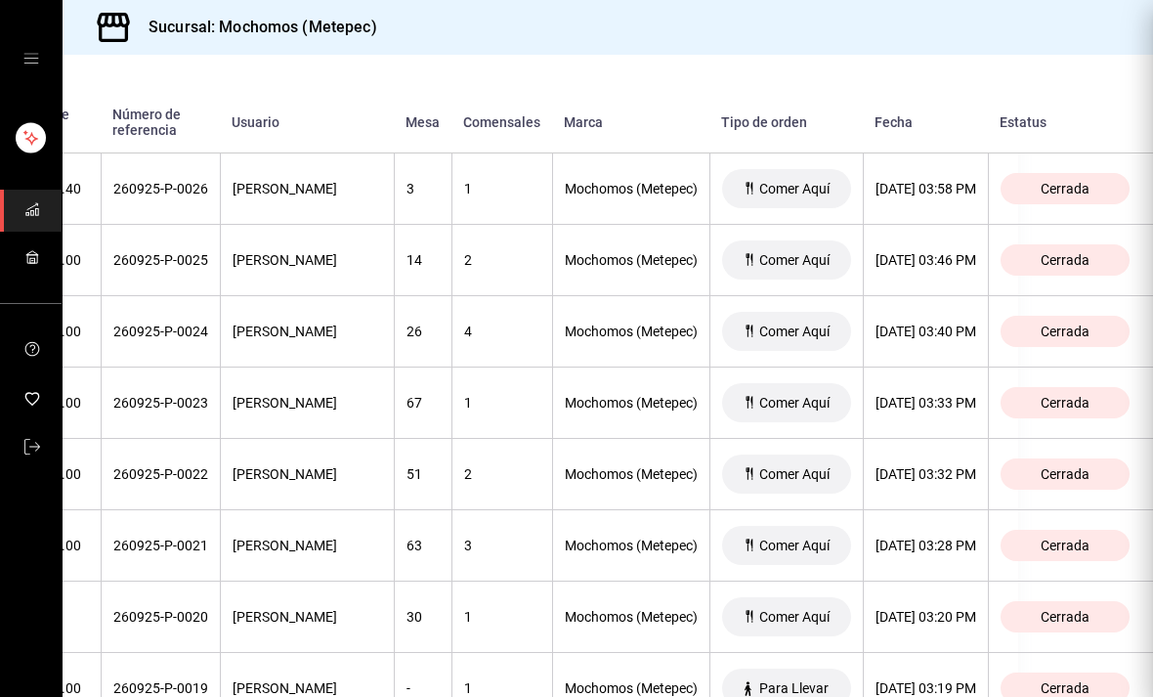
click at [245, 571] on th "OSCAR RODRIGUEZ" at bounding box center [307, 545] width 174 height 71
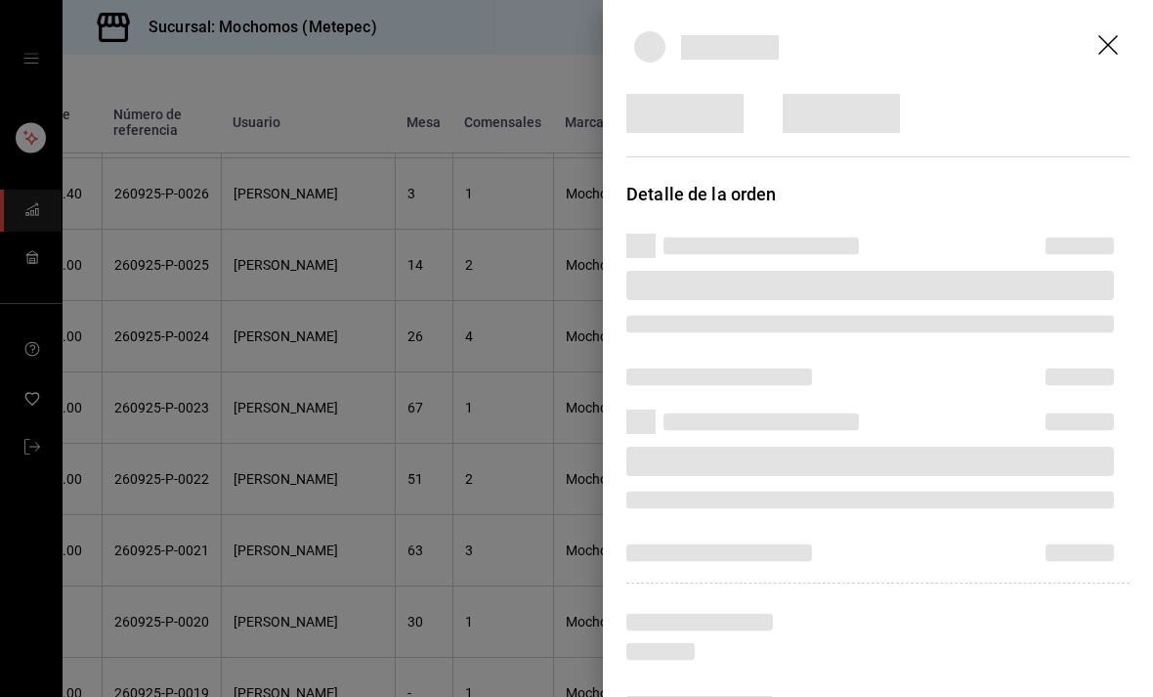
scroll to position [5221, 134]
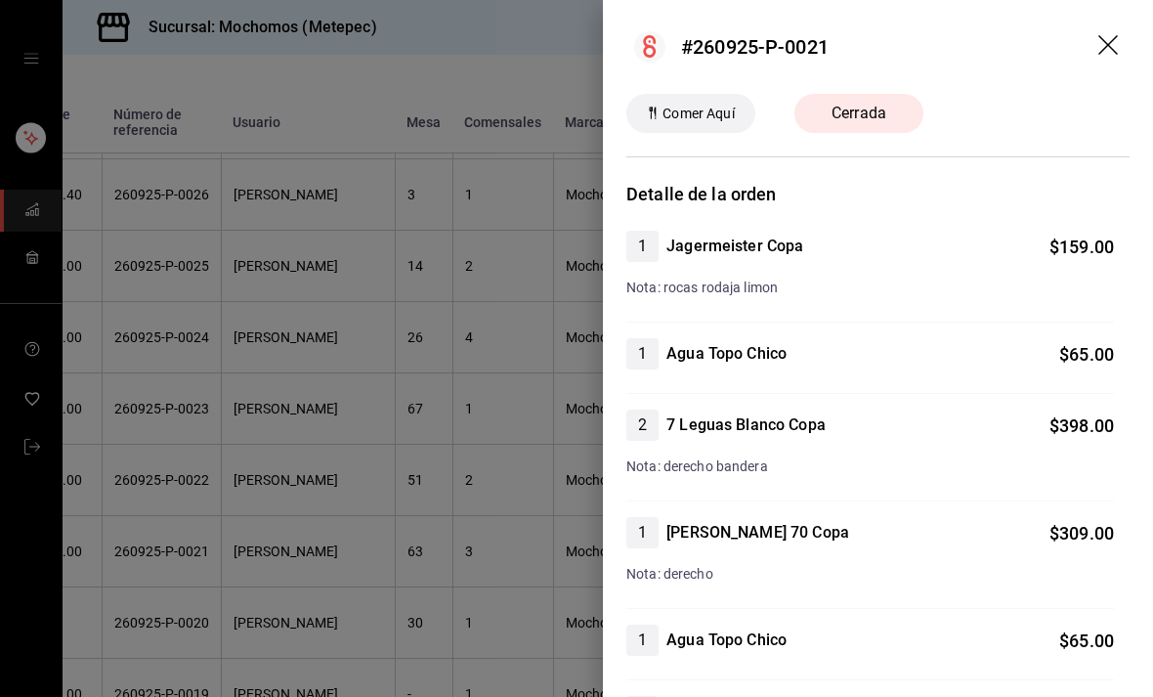
click at [1119, 39] on icon "drag" at bounding box center [1109, 46] width 23 height 23
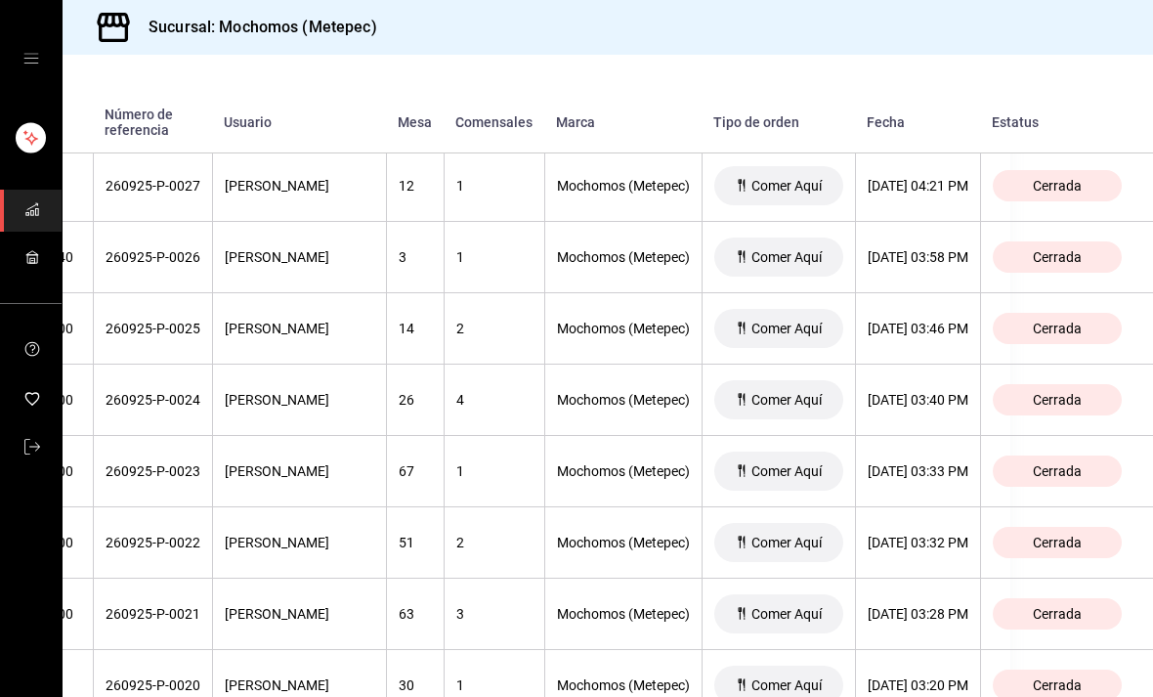
scroll to position [5158, 201]
click at [1057, 561] on th "Cerrada" at bounding box center [1066, 542] width 173 height 71
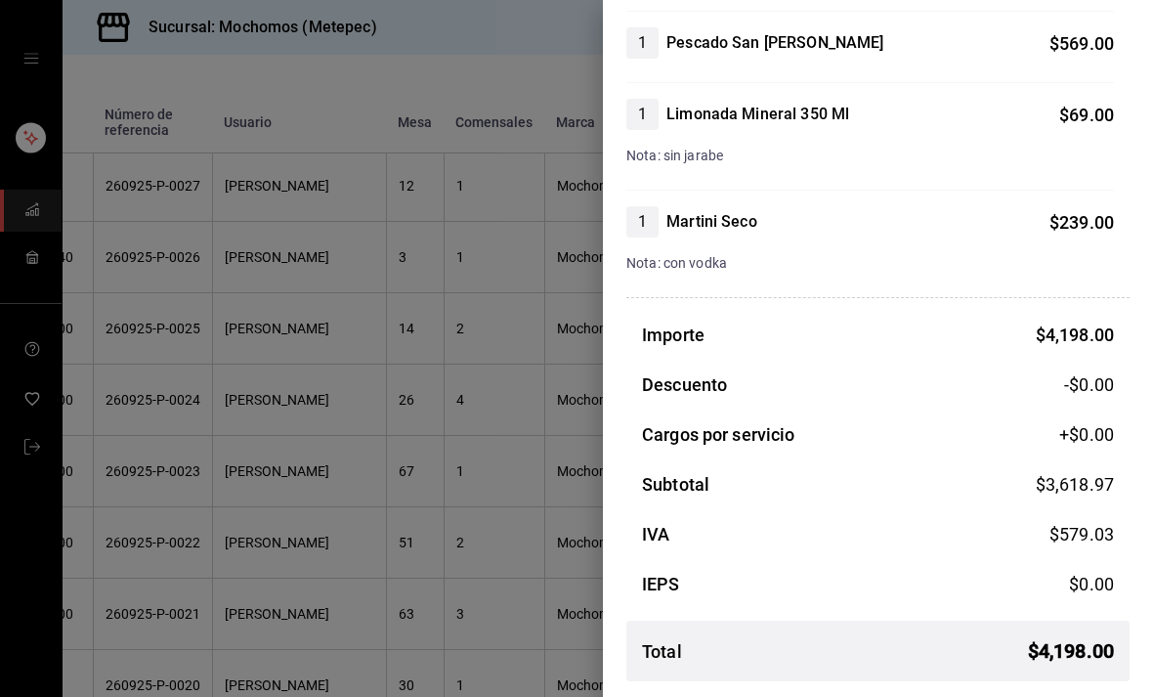
scroll to position [918, 0]
click at [219, 613] on div at bounding box center [576, 348] width 1153 height 697
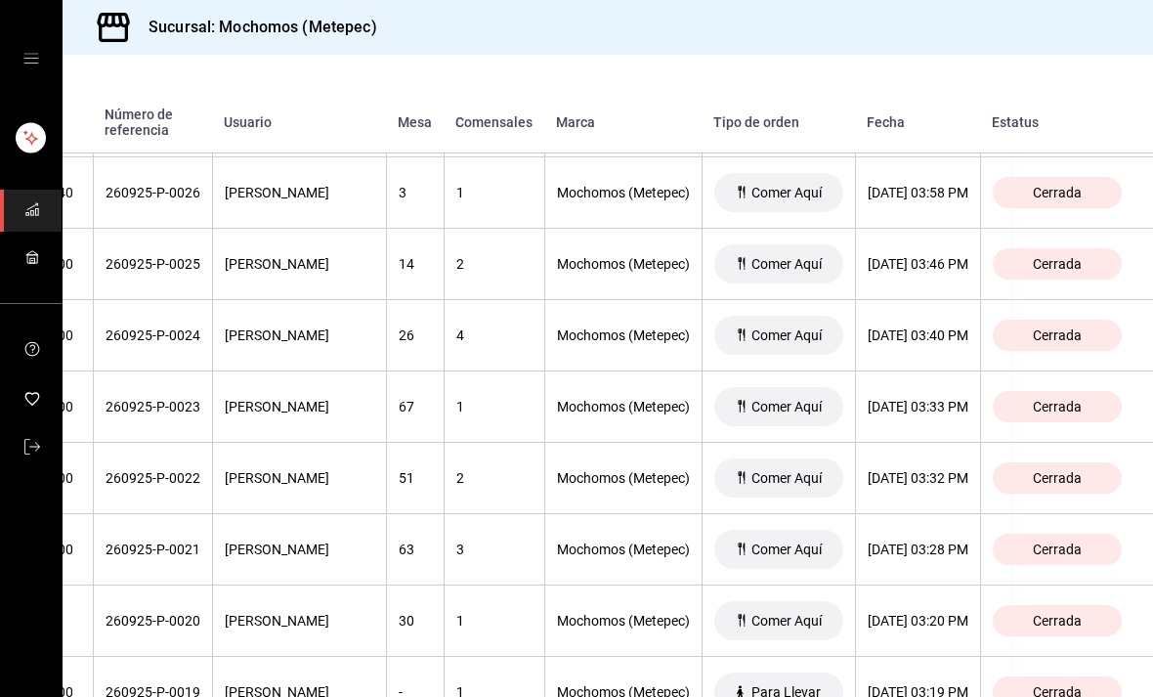
scroll to position [5223, 205]
click at [1078, 479] on span "Cerrada" at bounding box center [1057, 477] width 64 height 16
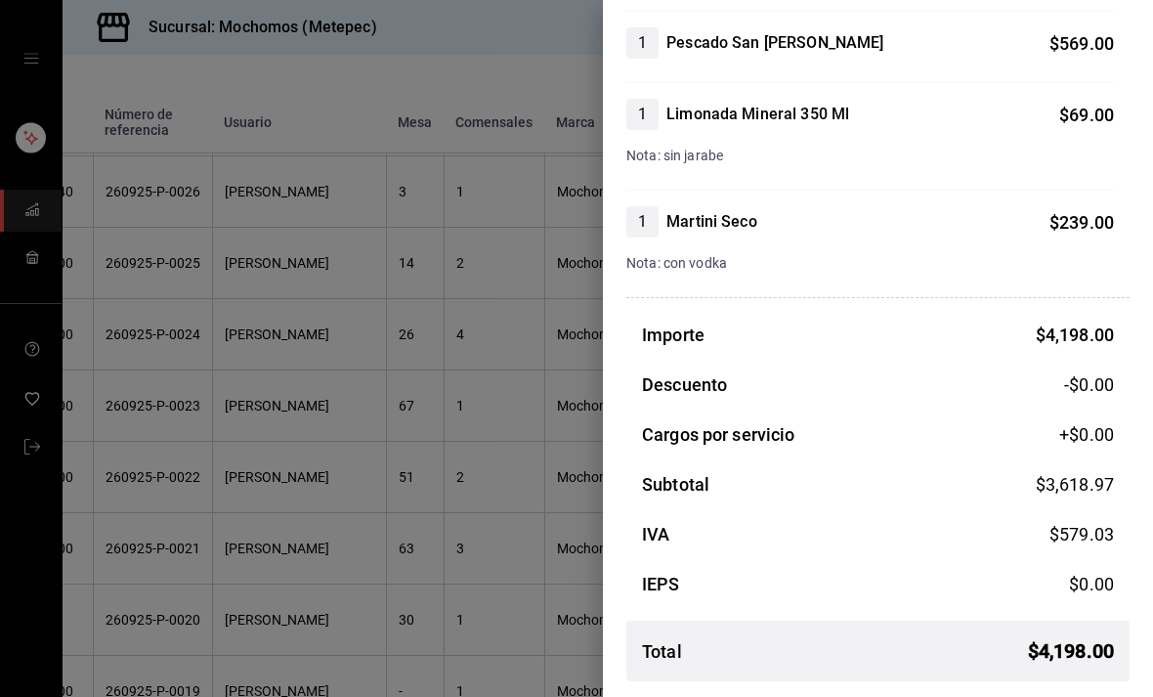
scroll to position [918, 0]
click at [206, 607] on div at bounding box center [576, 348] width 1153 height 697
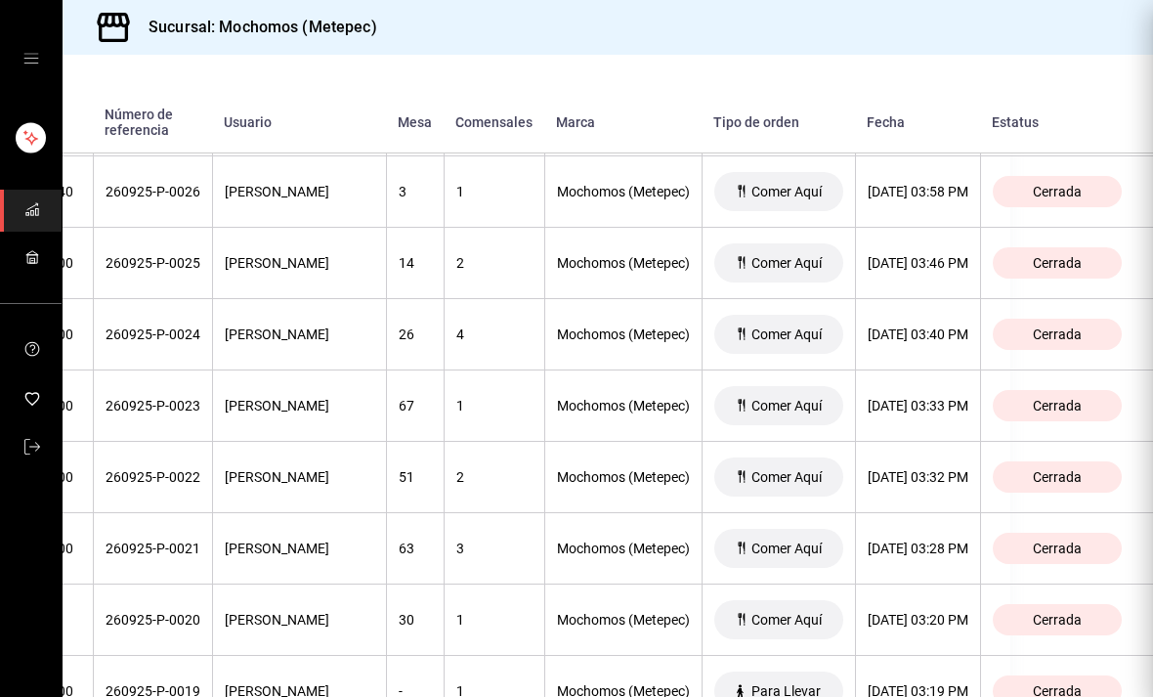
scroll to position [0, 0]
click at [212, 591] on th "Stephany Alpizar Torres" at bounding box center [299, 619] width 174 height 71
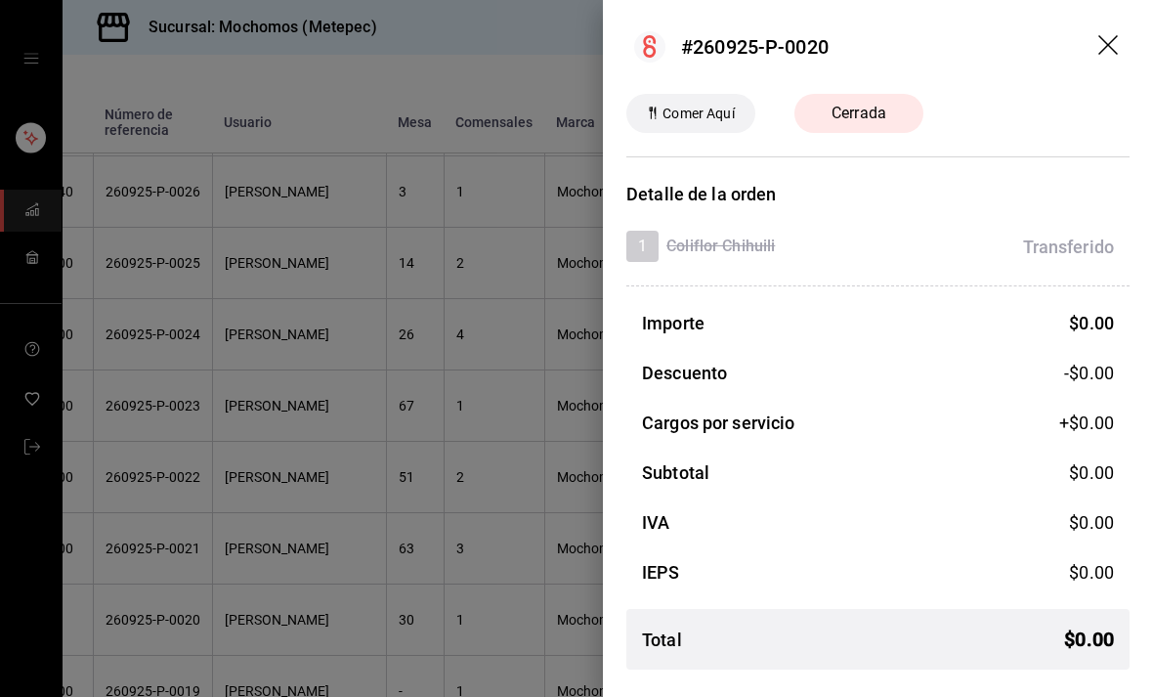
click at [205, 586] on div at bounding box center [576, 348] width 1153 height 697
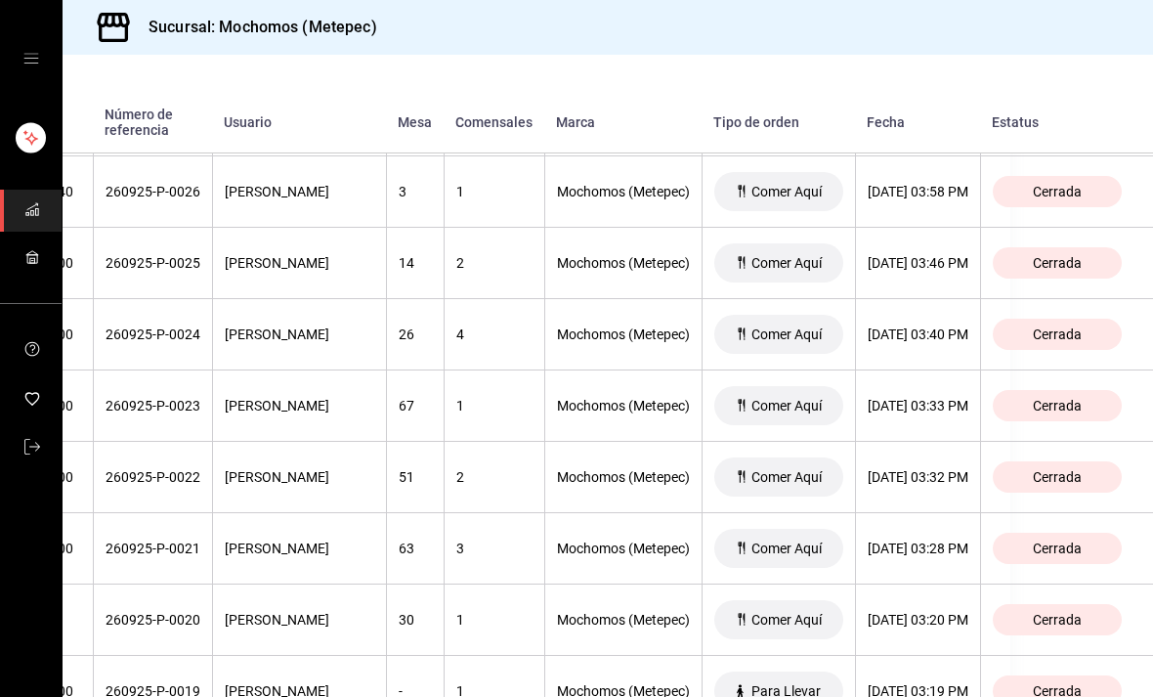
click at [212, 576] on th "OSCAR RODRIGUEZ" at bounding box center [299, 548] width 174 height 71
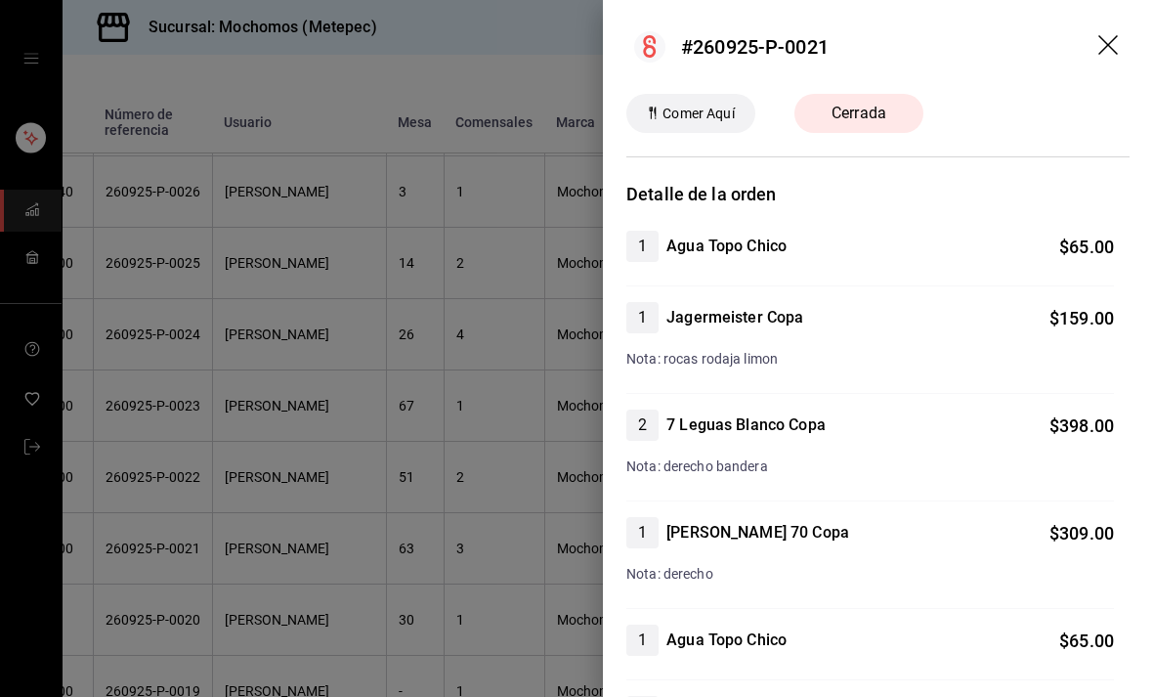
click at [220, 611] on div at bounding box center [576, 348] width 1153 height 697
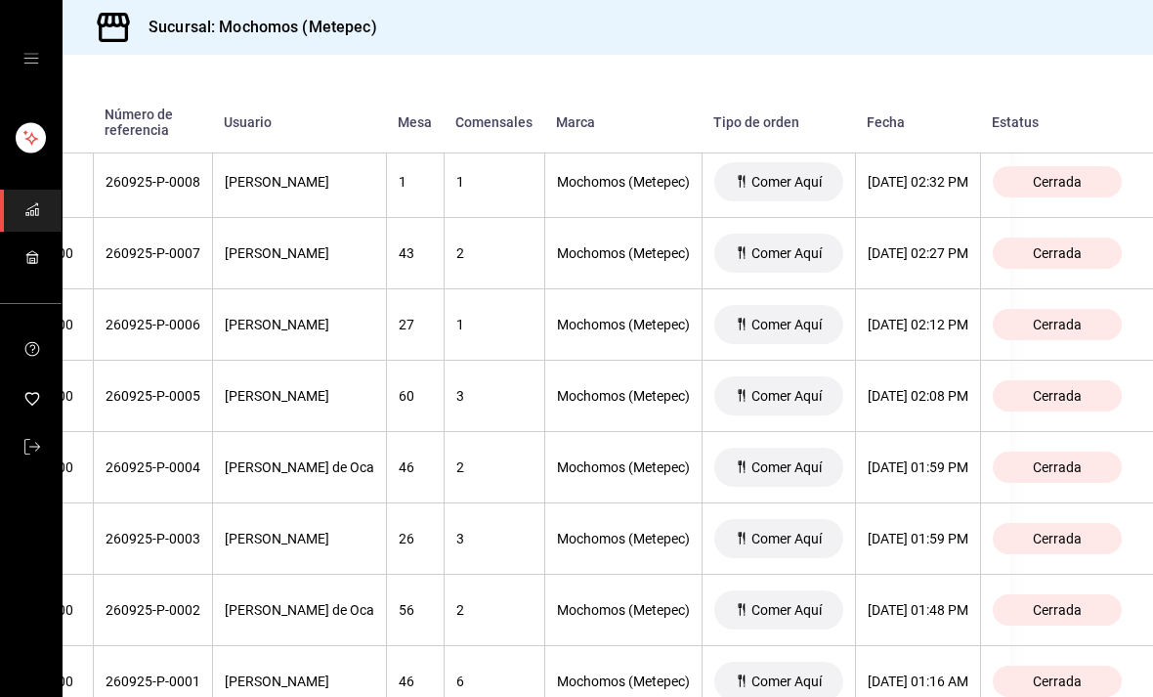
scroll to position [6516, 226]
click at [1075, 603] on span "Cerrada" at bounding box center [1057, 611] width 64 height 16
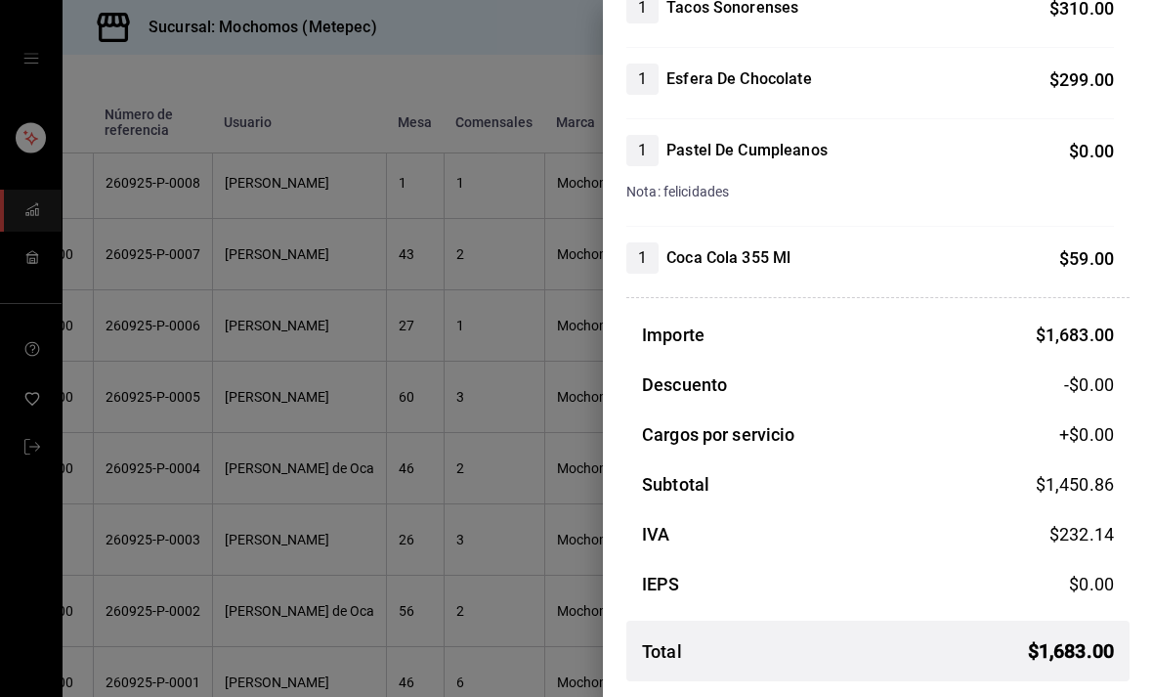
scroll to position [595, 0]
click at [546, 523] on div at bounding box center [576, 348] width 1153 height 697
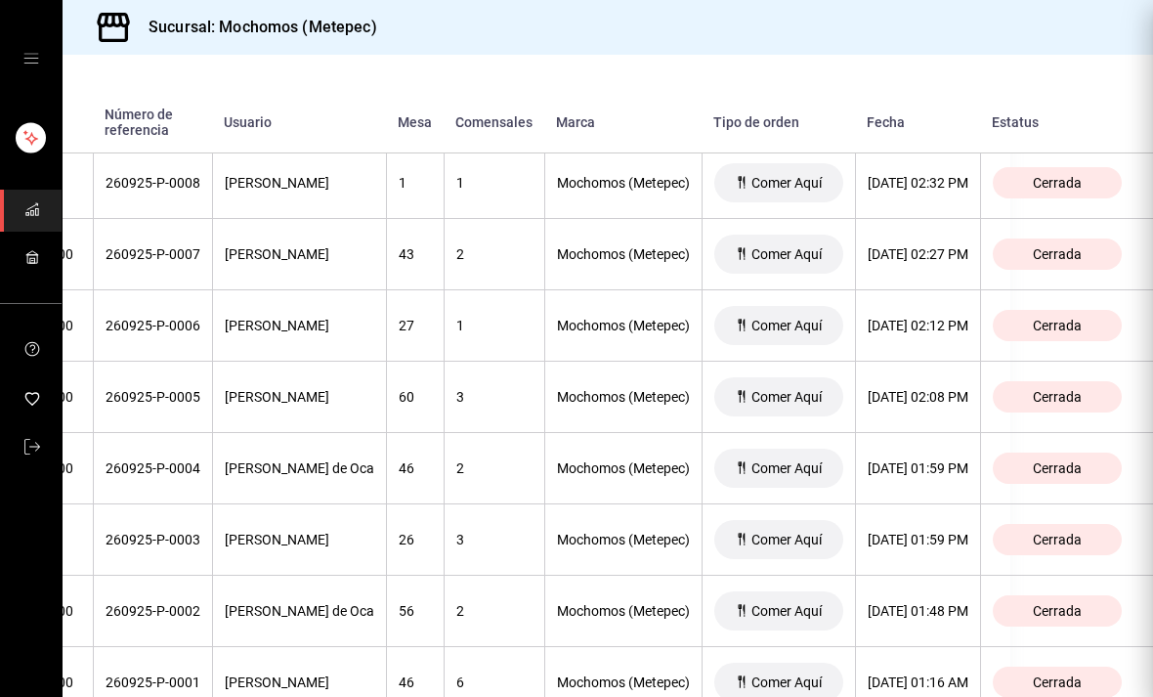
scroll to position [0, 0]
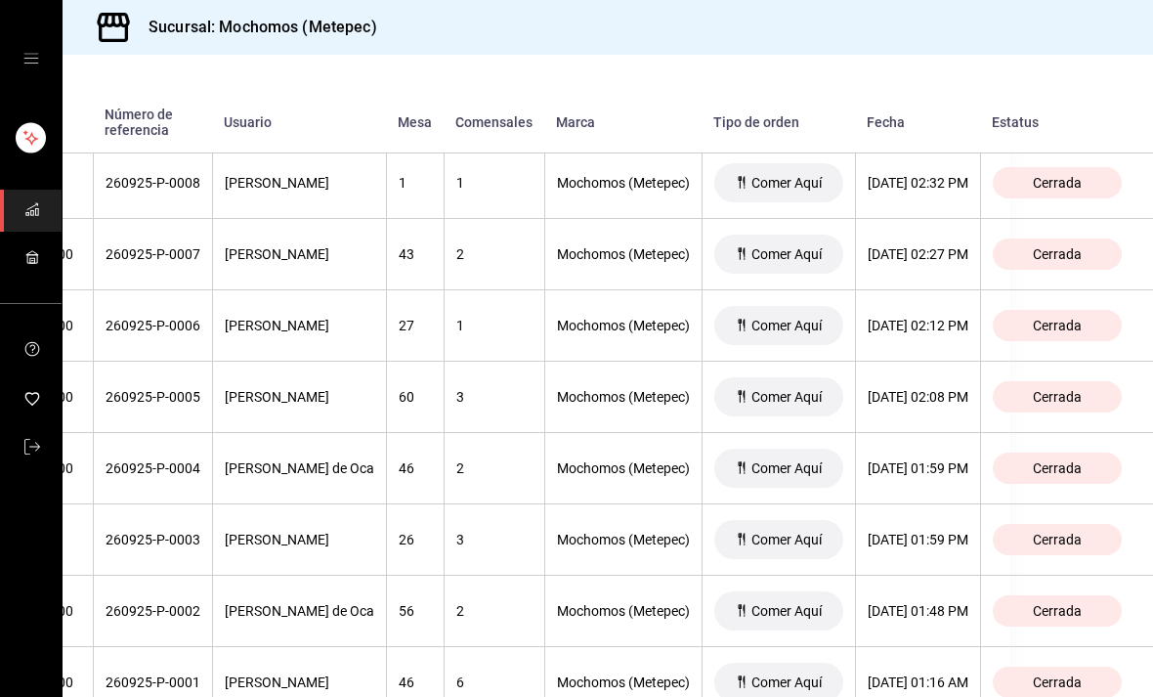
click at [1037, 246] on span "Cerrada" at bounding box center [1057, 254] width 64 height 16
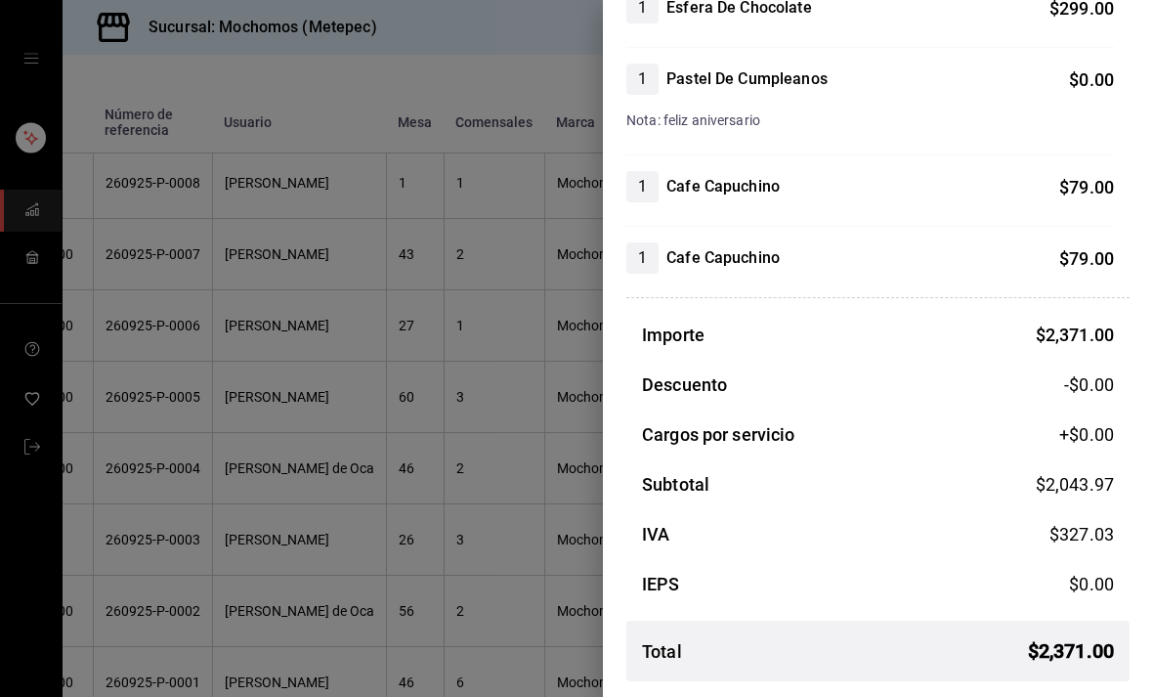
scroll to position [632, 0]
click at [571, 513] on div at bounding box center [576, 348] width 1153 height 697
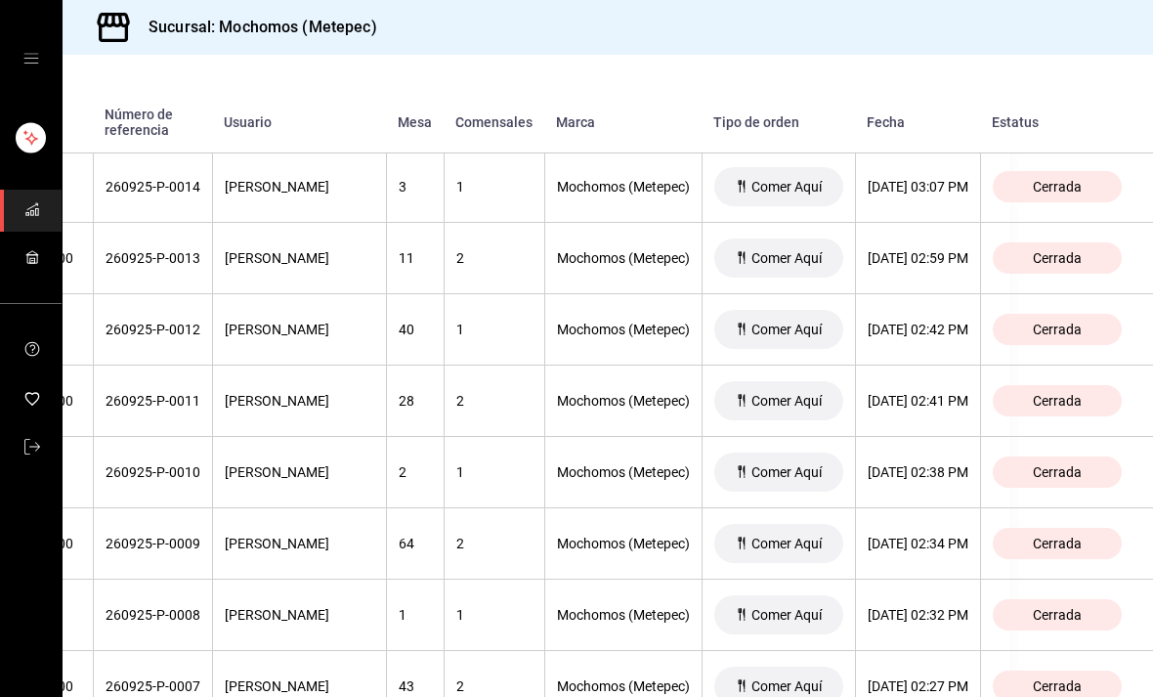
scroll to position [6084, 226]
click at [1084, 250] on span "Cerrada" at bounding box center [1057, 258] width 64 height 16
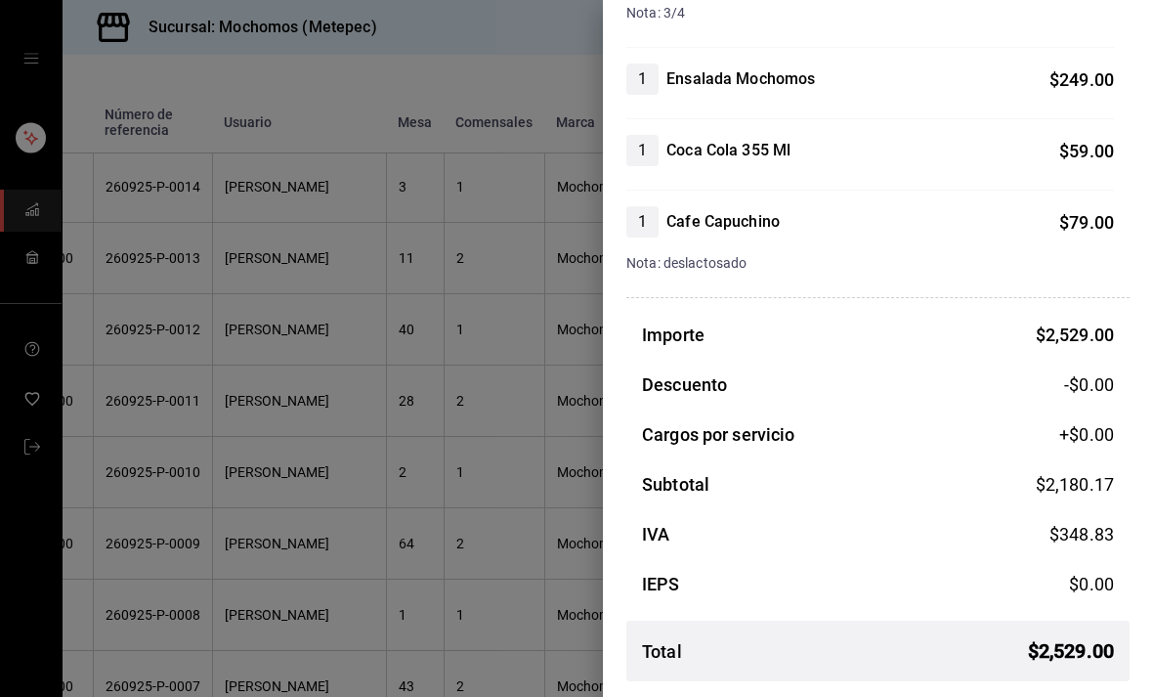
scroll to position [631, 0]
click at [500, 450] on div at bounding box center [576, 348] width 1153 height 697
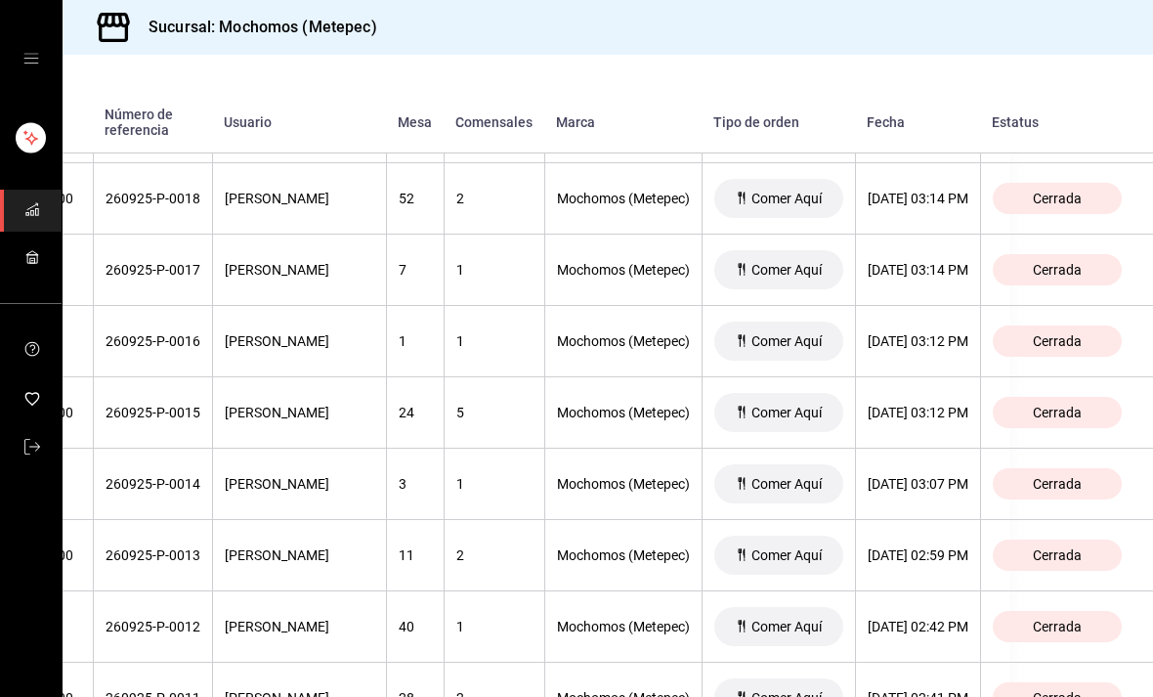
scroll to position [5782, 226]
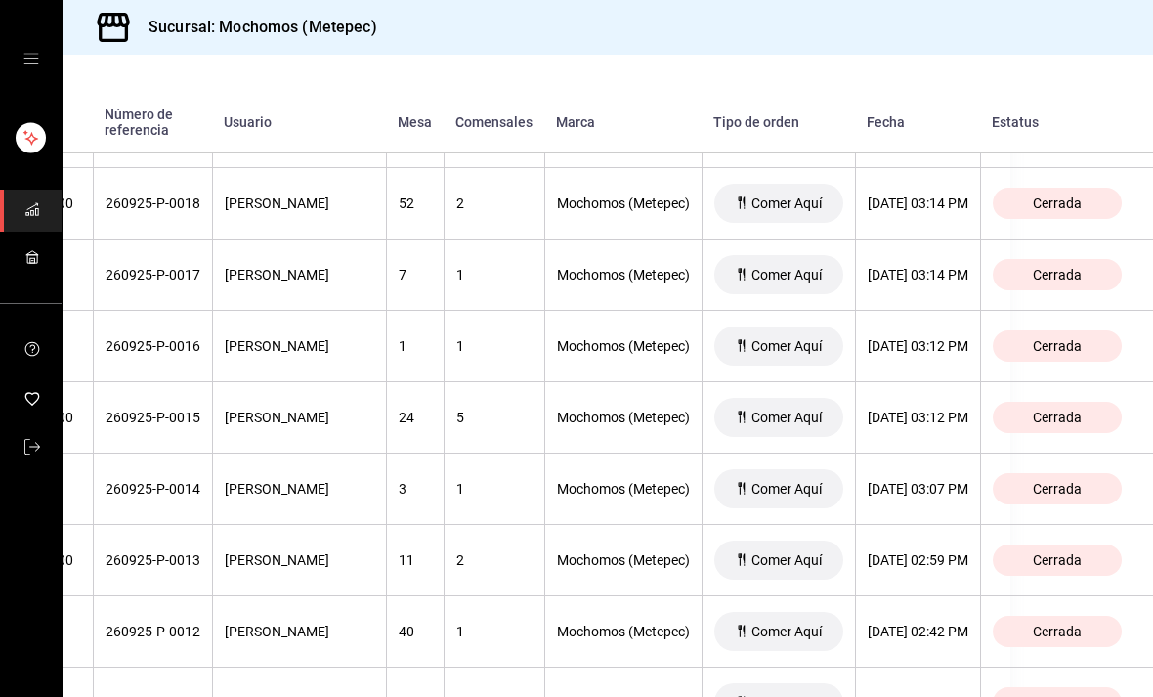
click at [1055, 259] on div "Cerrada" at bounding box center [1057, 274] width 129 height 31
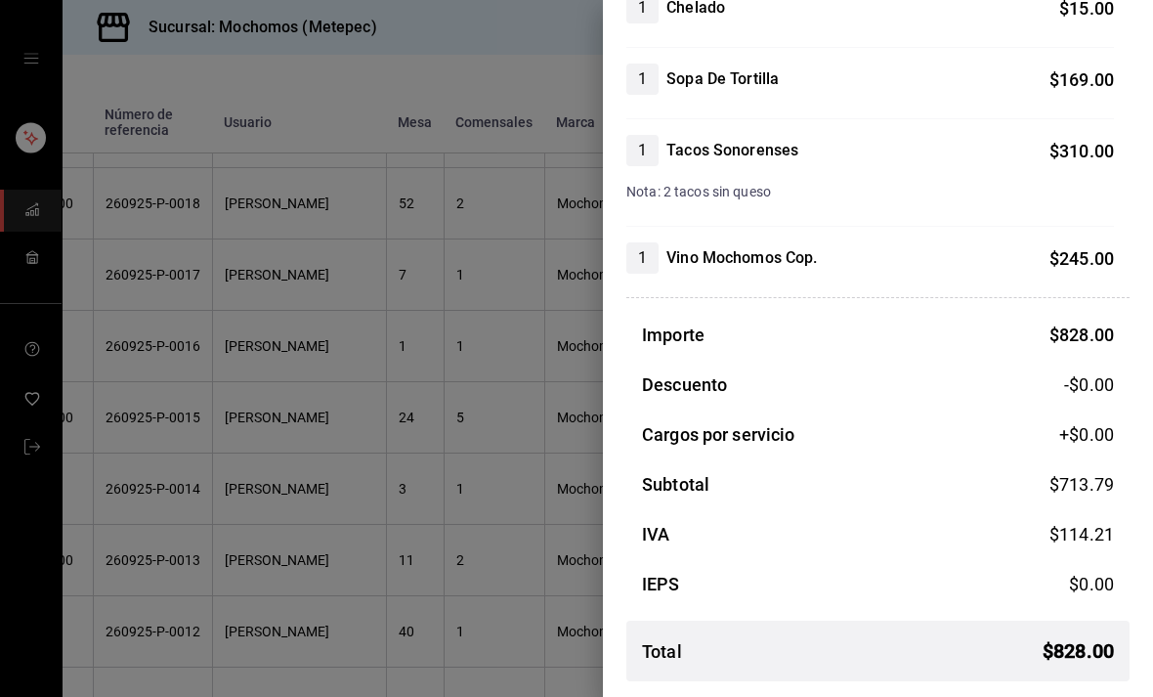
scroll to position [310, 0]
click at [528, 324] on div at bounding box center [576, 348] width 1153 height 697
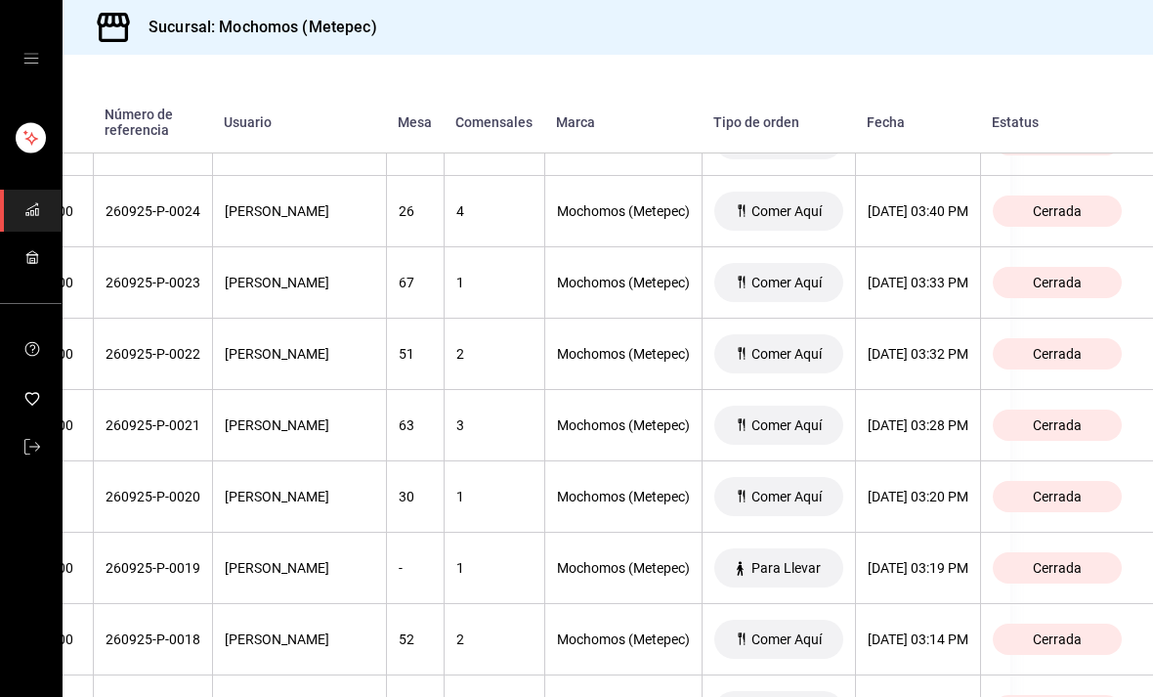
scroll to position [5346, 226]
click at [1094, 268] on div "Cerrada" at bounding box center [1057, 283] width 129 height 31
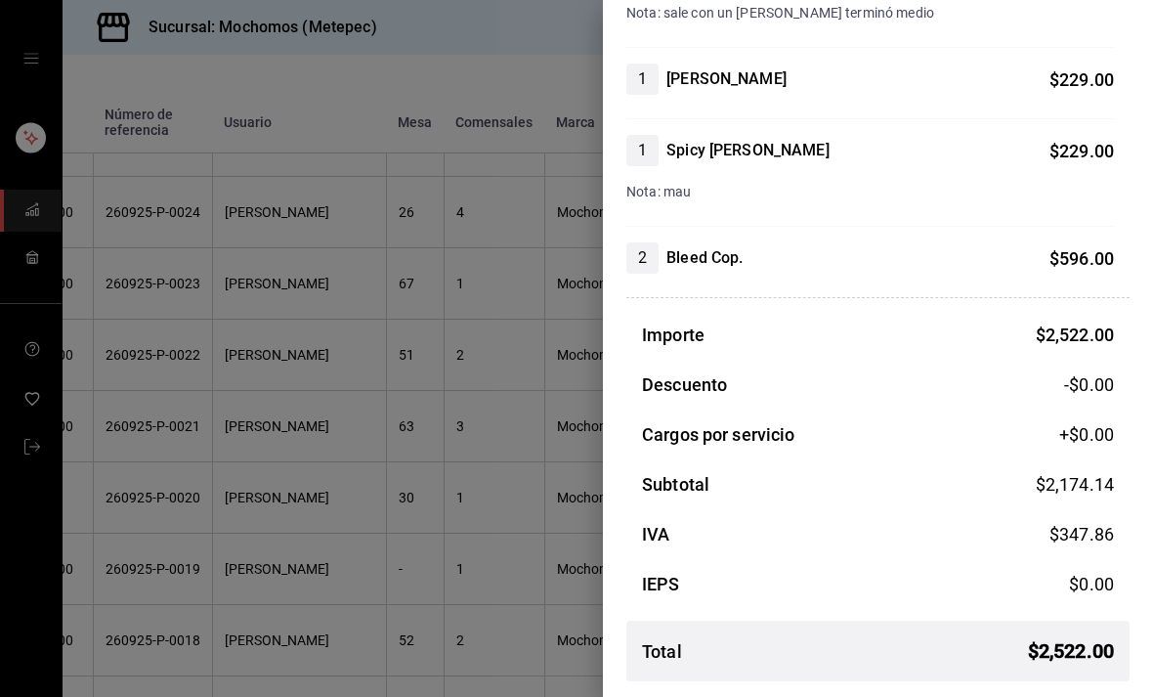
scroll to position [417, 0]
click at [447, 406] on div at bounding box center [576, 348] width 1153 height 697
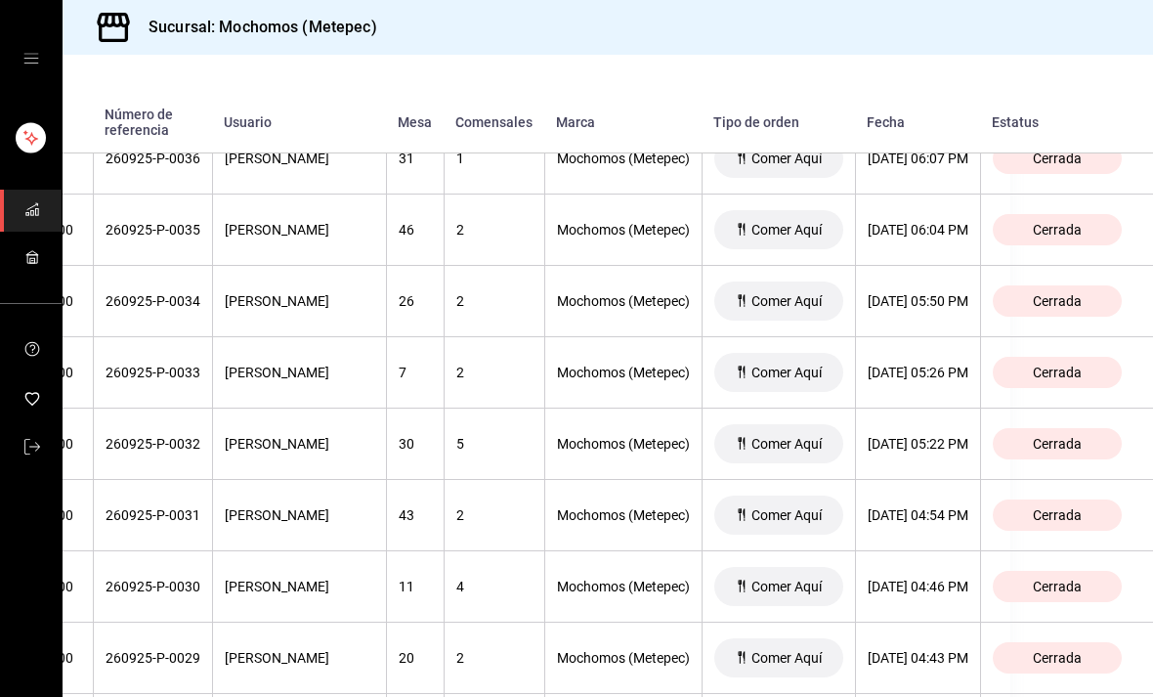
scroll to position [4544, 226]
click at [1038, 293] on span "Cerrada" at bounding box center [1057, 301] width 64 height 16
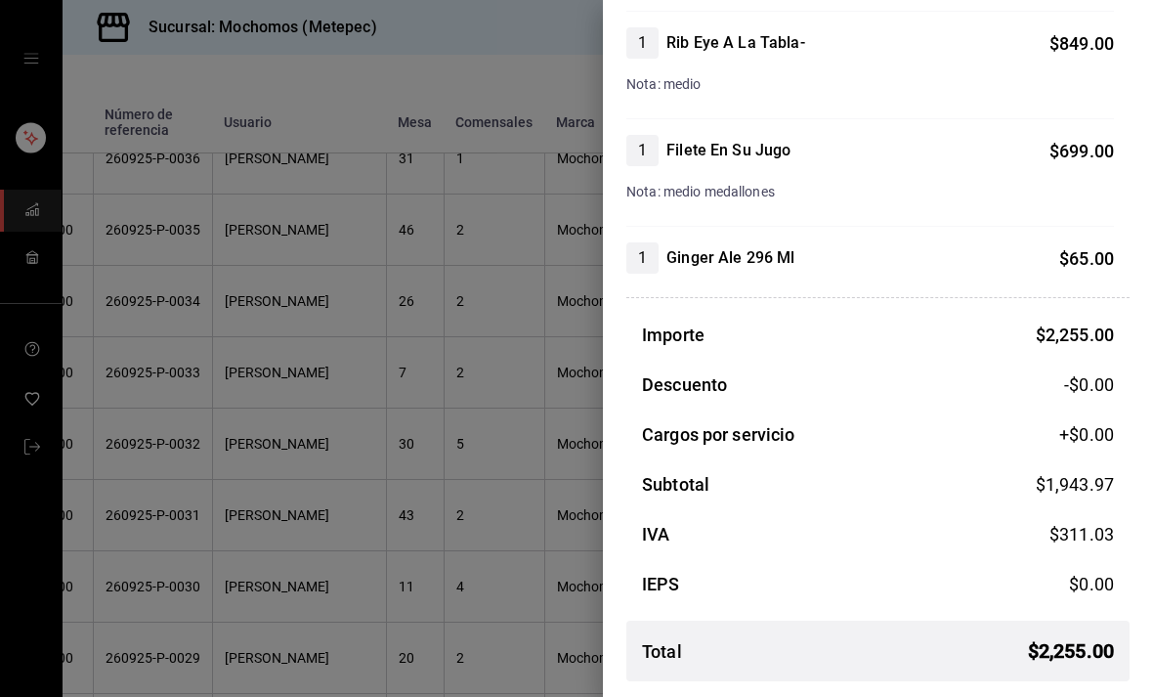
scroll to position [417, 0]
click at [536, 467] on div at bounding box center [576, 348] width 1153 height 697
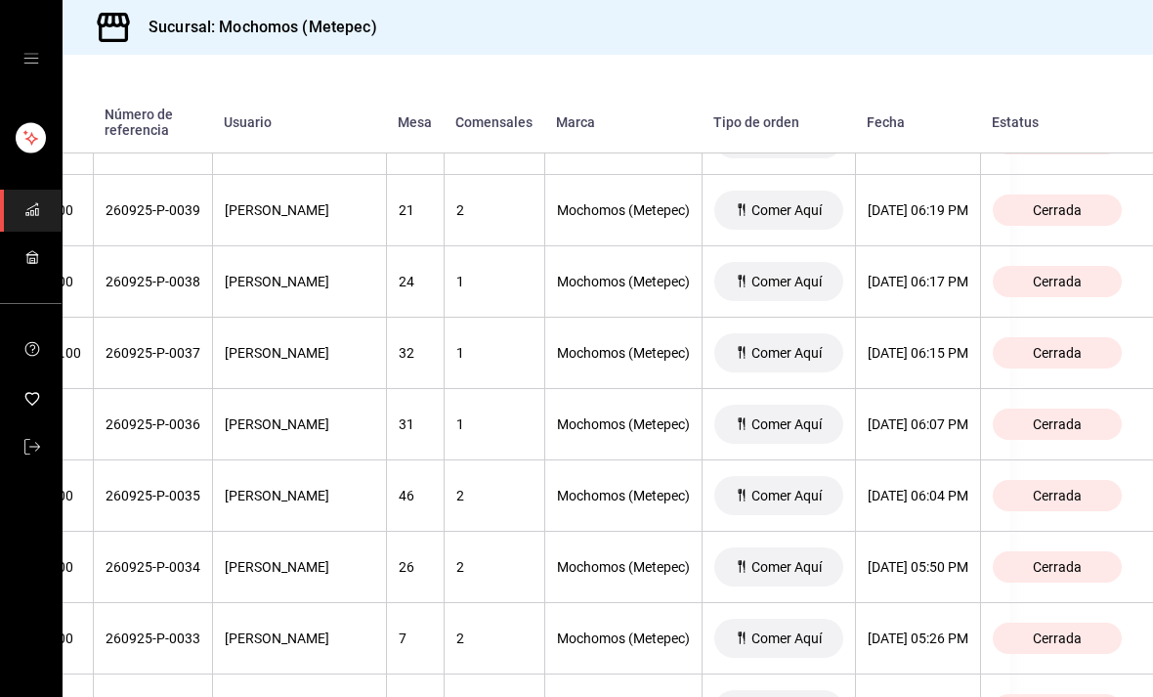
scroll to position [4279, 226]
click at [1040, 273] on span "Cerrada" at bounding box center [1057, 281] width 64 height 16
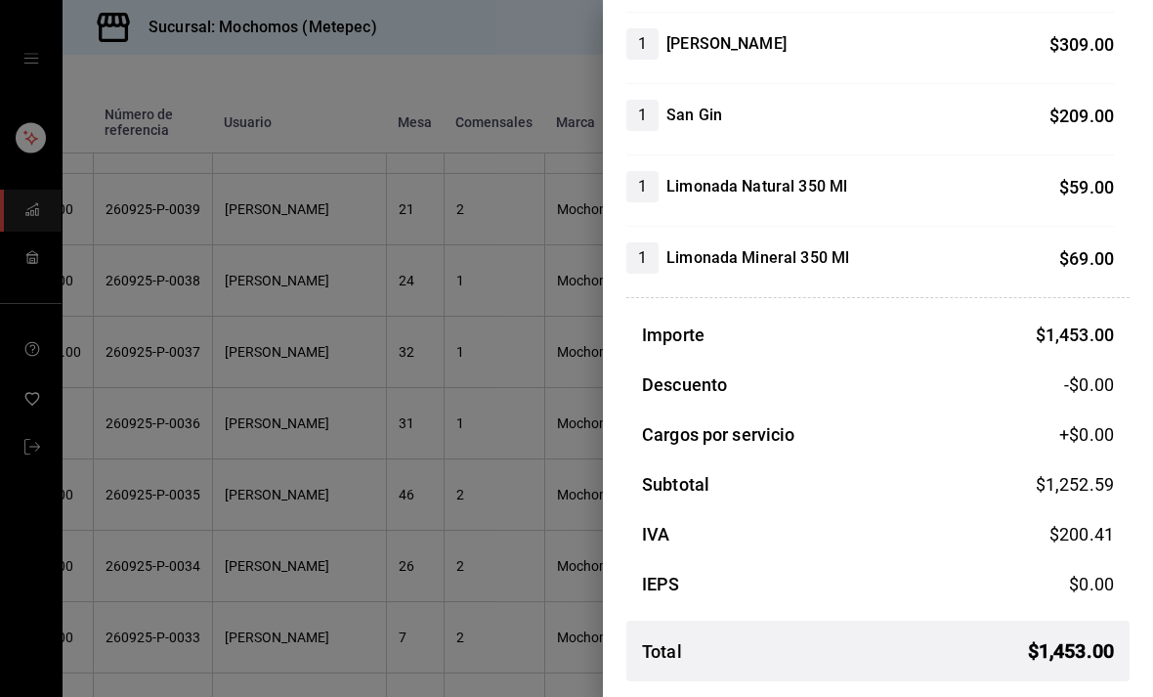
scroll to position [416, 0]
click at [475, 462] on div at bounding box center [576, 348] width 1153 height 697
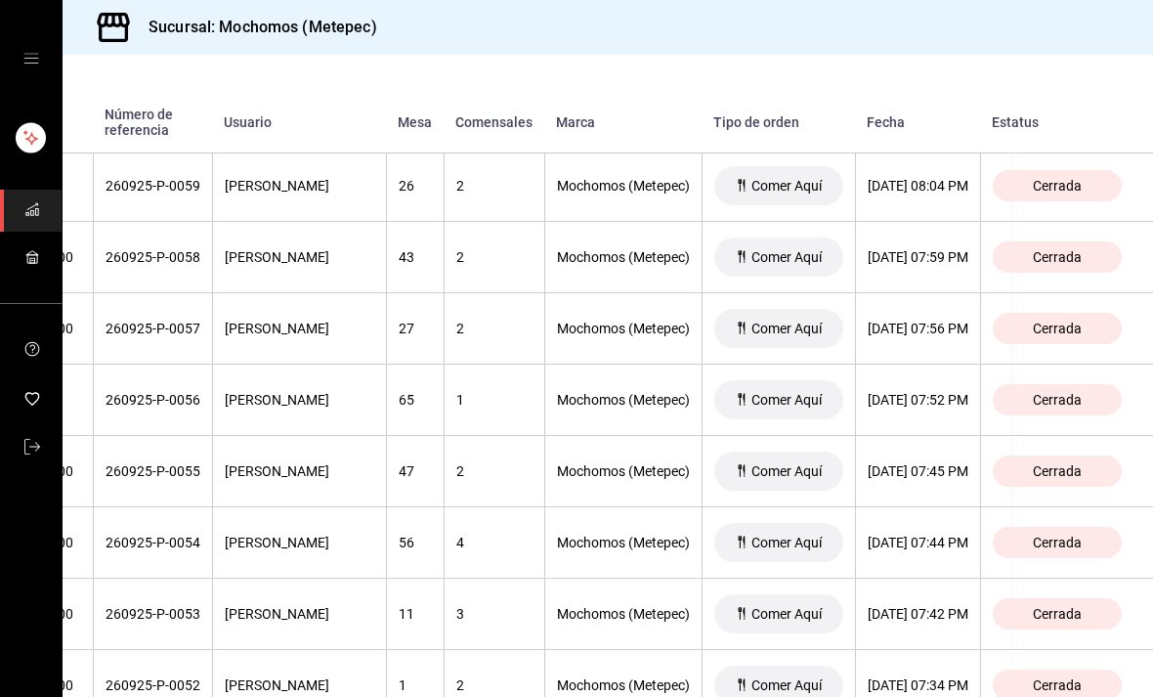
scroll to position [2875, 226]
click at [1053, 225] on th "Cerrada" at bounding box center [1066, 258] width 173 height 71
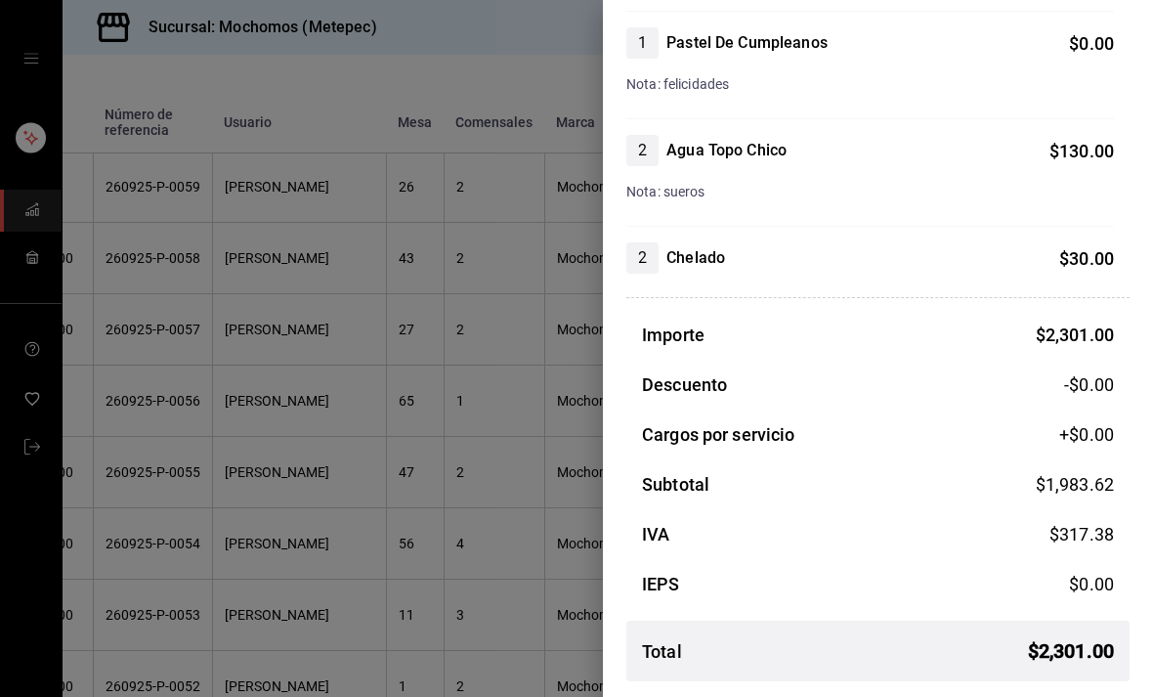
scroll to position [1096, 0]
click at [455, 454] on div at bounding box center [576, 348] width 1153 height 697
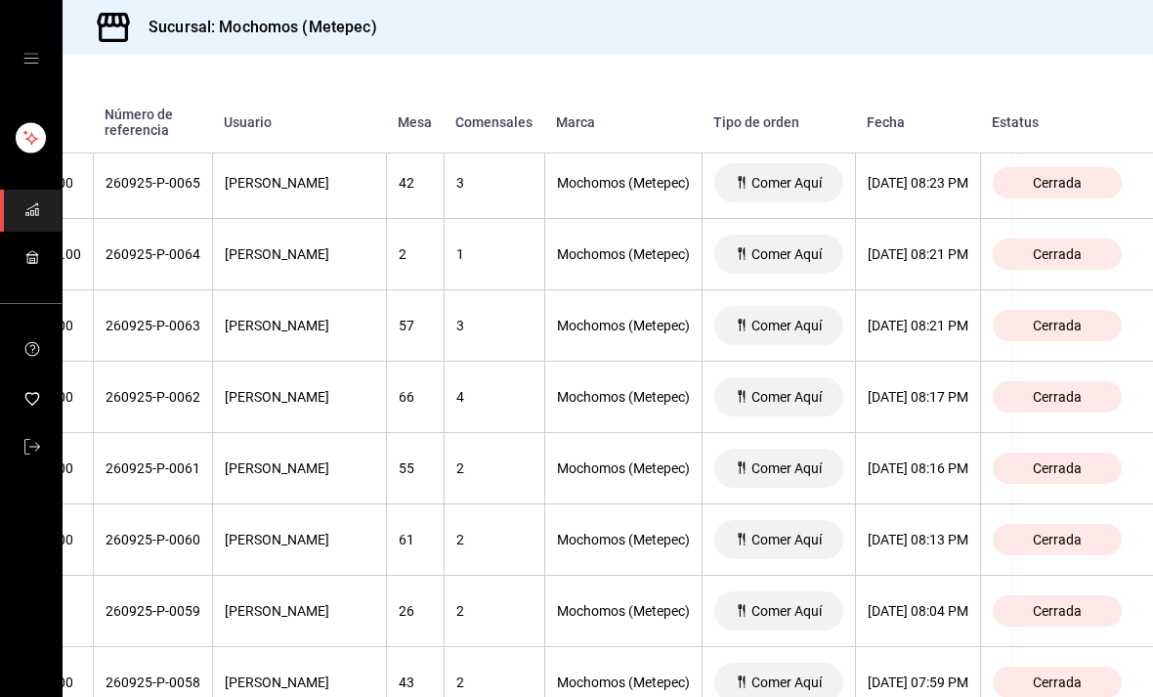
scroll to position [2453, 226]
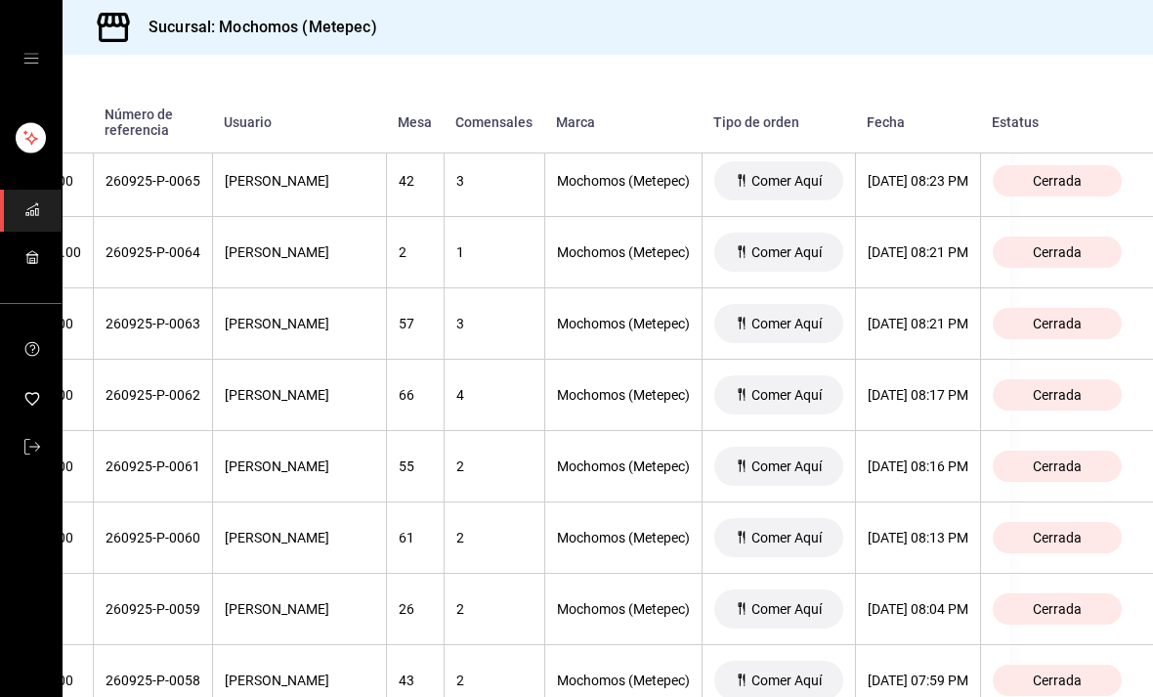
click at [1040, 529] on span "Cerrada" at bounding box center [1057, 537] width 64 height 16
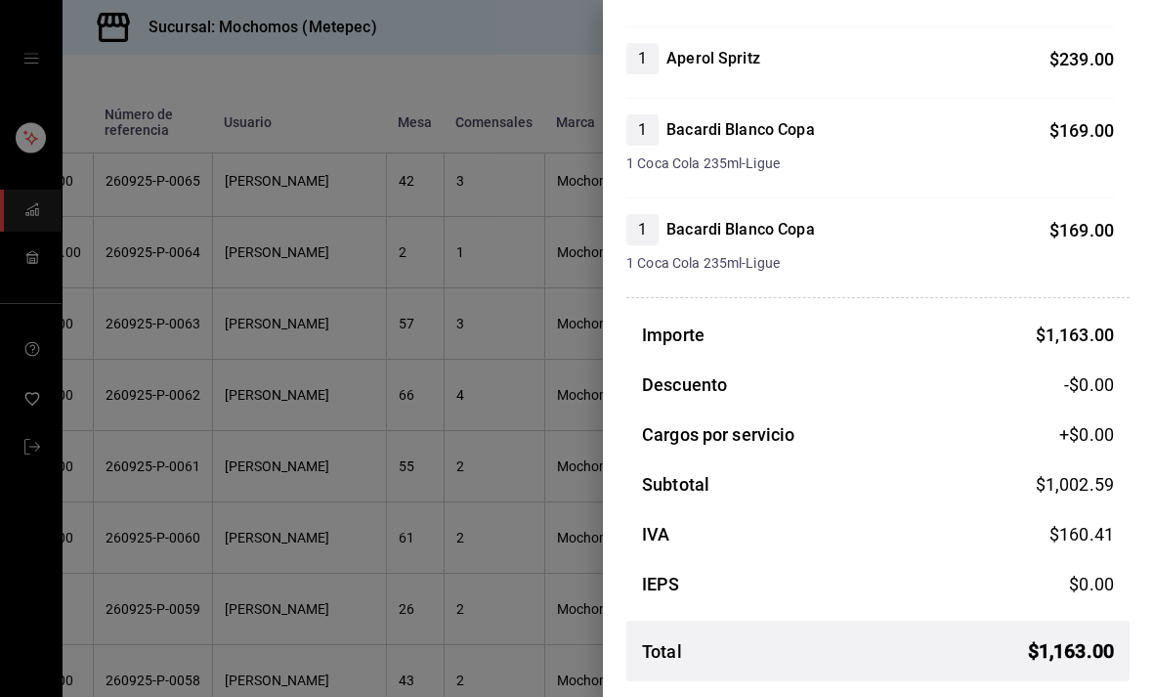
scroll to position [609, 0]
click at [451, 494] on div at bounding box center [576, 348] width 1153 height 697
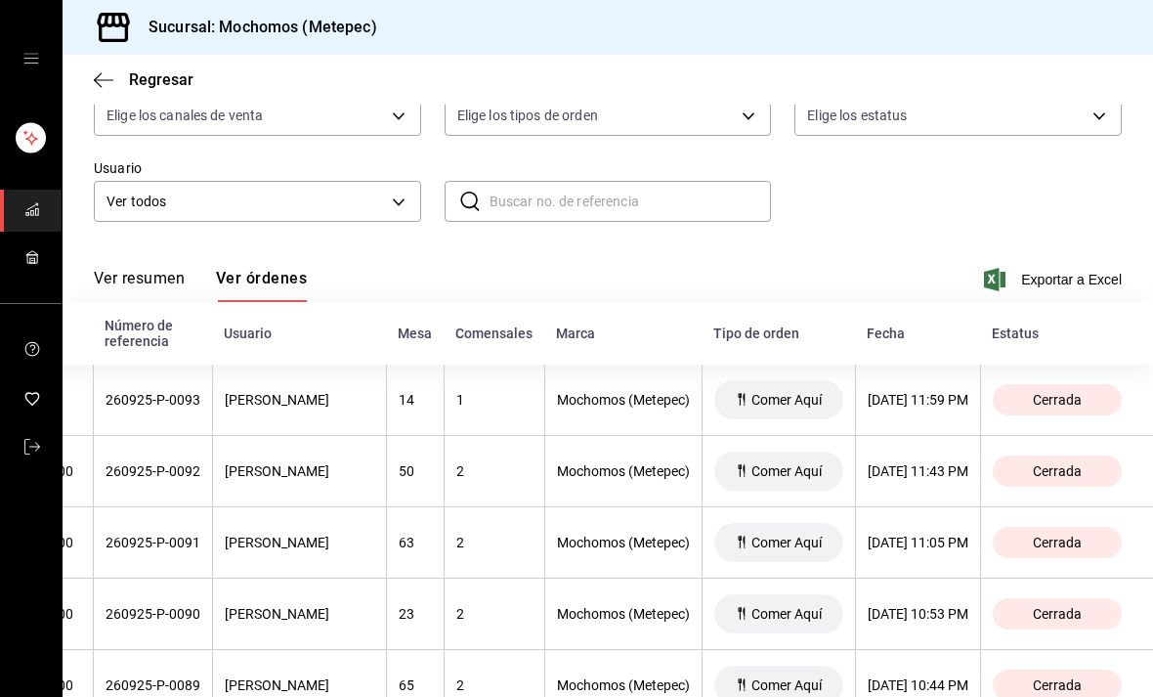
scroll to position [203, 0]
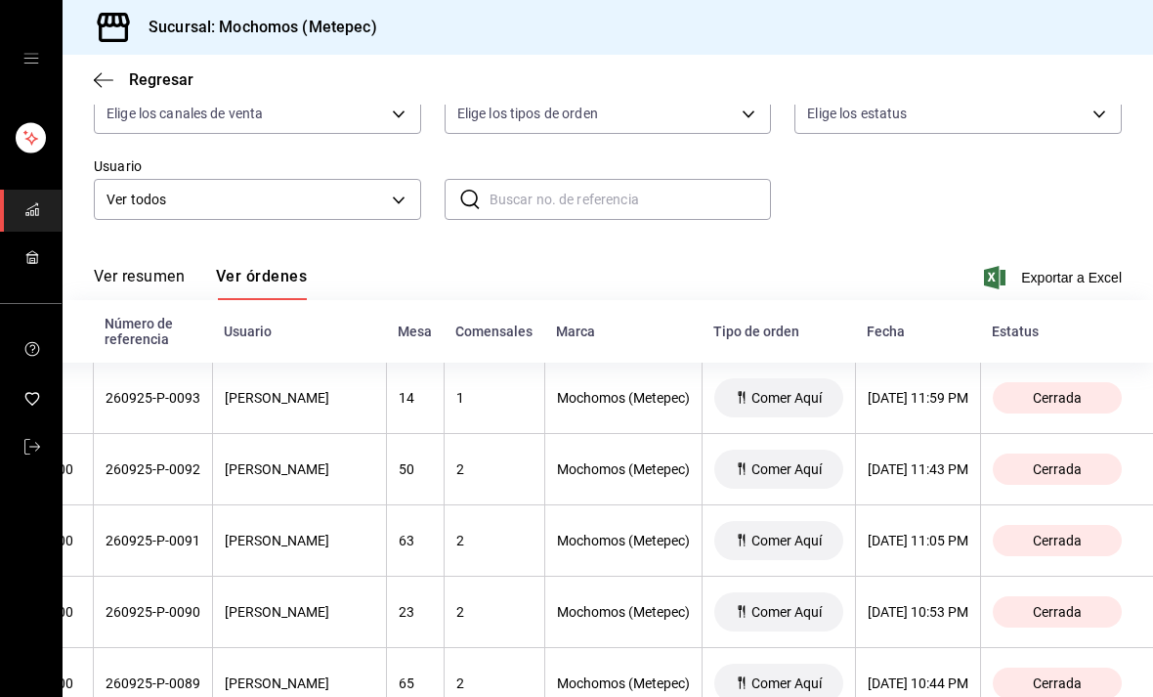
click at [1087, 461] on span "Cerrada" at bounding box center [1057, 469] width 64 height 16
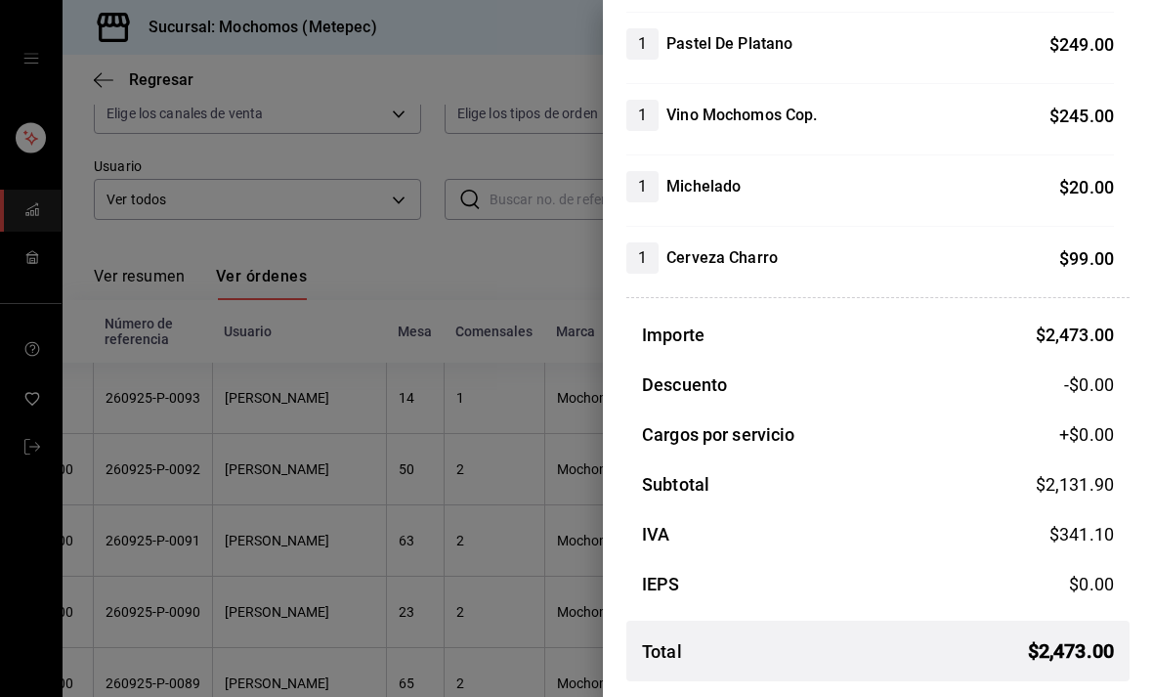
scroll to position [810, 0]
click at [553, 378] on div at bounding box center [576, 348] width 1153 height 697
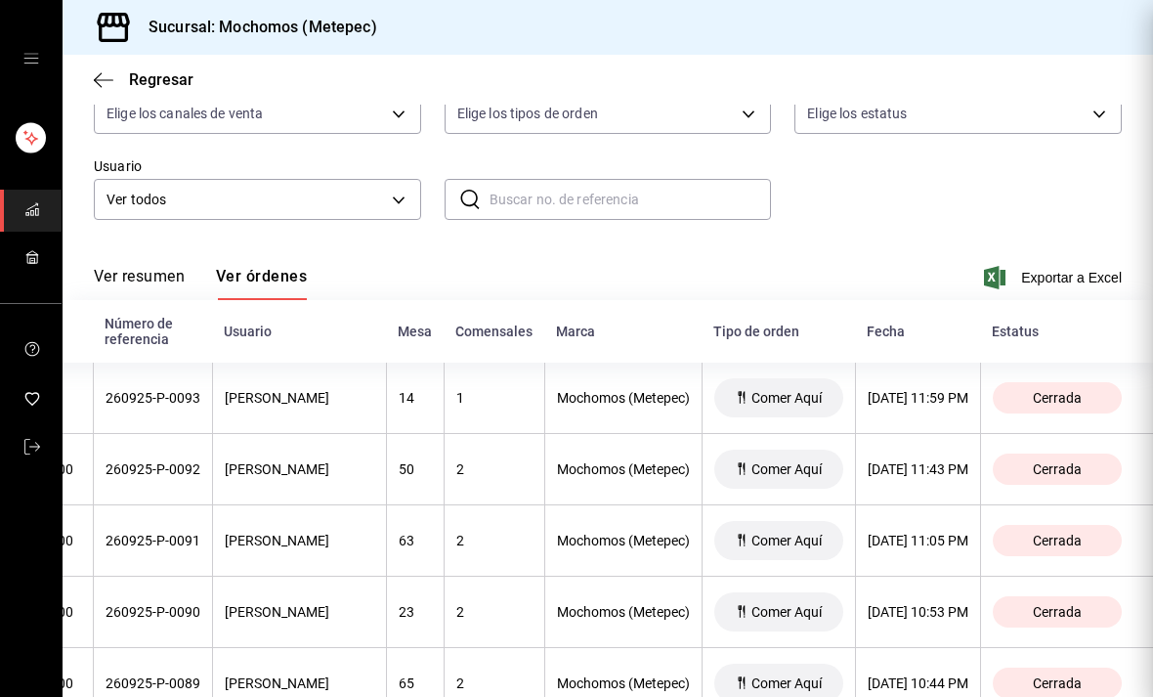
scroll to position [0, 0]
